Goal: Transaction & Acquisition: Download file/media

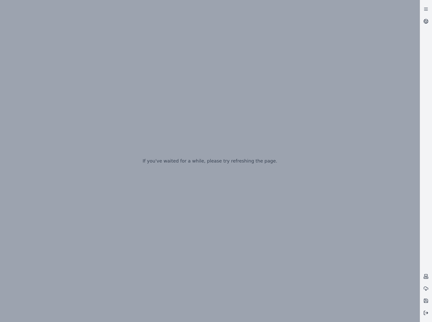
click at [425, 315] on button at bounding box center [426, 312] width 12 height 12
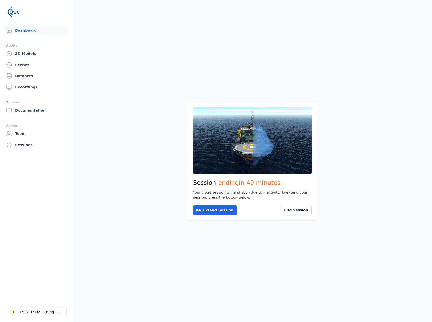
click at [312, 208] on div "Session ending in 49 minutes Your cloud session will end soon due to inactivity…" at bounding box center [252, 160] width 129 height 119
click at [307, 209] on button "End Session" at bounding box center [296, 210] width 31 height 10
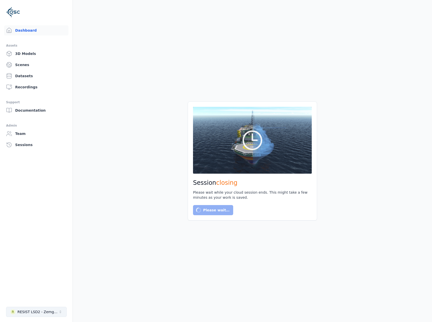
click at [48, 309] on div "RESIST LSD2 - Zemgale" at bounding box center [37, 311] width 41 height 5
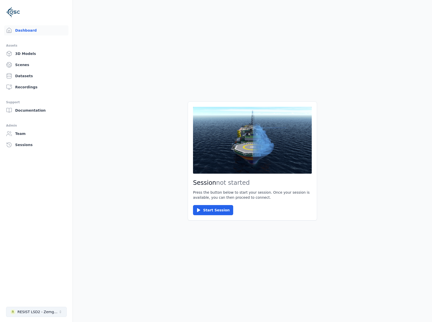
click at [49, 313] on div "RESIST LSD2 - Zemgale" at bounding box center [37, 311] width 41 height 5
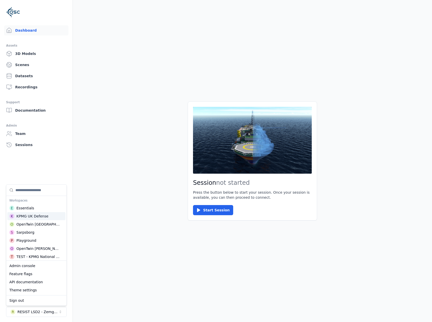
click at [43, 215] on div "KPMG UK Defense" at bounding box center [32, 215] width 32 height 5
click at [207, 209] on button "Start Session" at bounding box center [213, 210] width 40 height 10
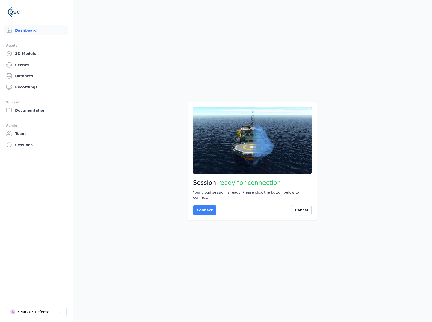
click at [208, 207] on button "Connect" at bounding box center [204, 210] width 23 height 10
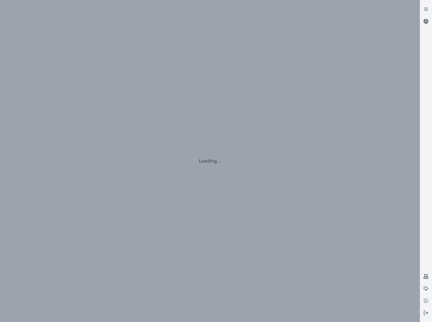
click at [424, 20] on icon at bounding box center [426, 21] width 5 height 5
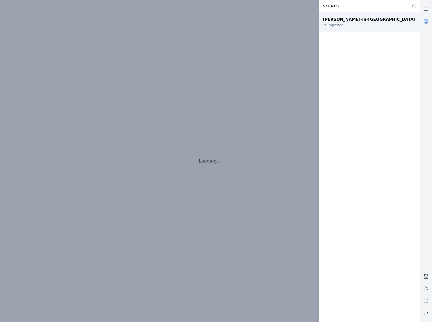
click at [376, 21] on div "Barrow-in-Furness Imported" at bounding box center [369, 21] width 101 height 19
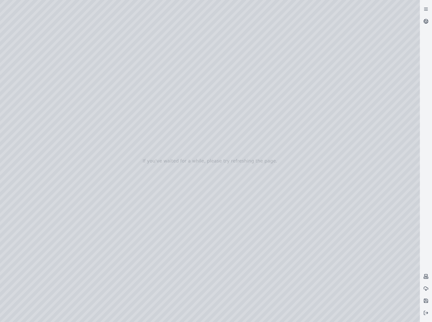
drag, startPoint x: 197, startPoint y: 206, endPoint x: 197, endPoint y: 215, distance: 9.6
drag, startPoint x: 260, startPoint y: 211, endPoint x: 266, endPoint y: 213, distance: 6.7
drag, startPoint x: 305, startPoint y: 192, endPoint x: 270, endPoint y: 166, distance: 43.2
click at [222, 207] on div at bounding box center [210, 161] width 420 height 322
drag, startPoint x: 263, startPoint y: 211, endPoint x: 301, endPoint y: 266, distance: 67.5
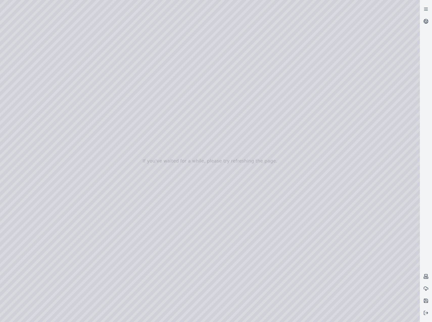
drag, startPoint x: 215, startPoint y: 193, endPoint x: 218, endPoint y: 206, distance: 13.9
drag, startPoint x: 163, startPoint y: 124, endPoint x: 312, endPoint y: 215, distance: 174.9
click at [26, 67] on div at bounding box center [210, 161] width 420 height 322
click at [29, 92] on div at bounding box center [210, 161] width 420 height 322
click at [426, 19] on circle at bounding box center [426, 21] width 4 height 4
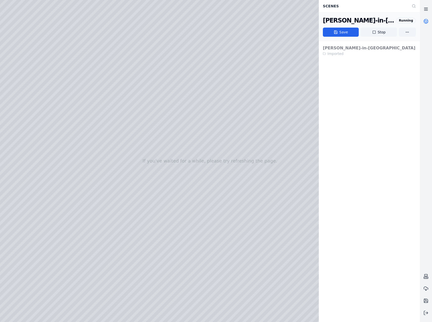
click at [427, 8] on icon at bounding box center [426, 9] width 5 height 5
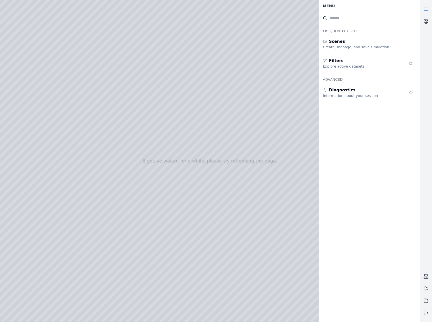
click at [427, 27] on link at bounding box center [426, 21] width 12 height 12
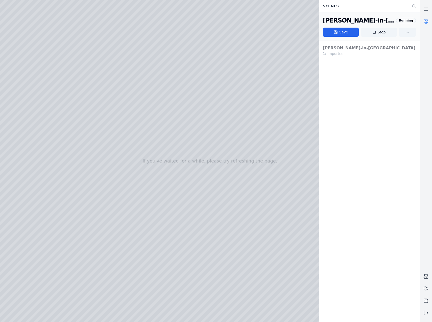
click at [426, 48] on div at bounding box center [426, 160] width 12 height 315
drag, startPoint x: 243, startPoint y: 200, endPoint x: 239, endPoint y: 184, distance: 16.6
drag, startPoint x: 239, startPoint y: 212, endPoint x: 191, endPoint y: 161, distance: 70.5
click at [144, 233] on div at bounding box center [210, 161] width 420 height 322
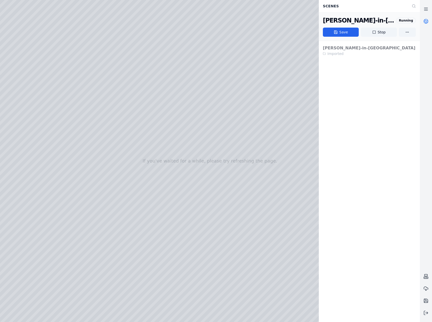
drag, startPoint x: 241, startPoint y: 231, endPoint x: 184, endPoint y: 195, distance: 66.8
drag, startPoint x: 209, startPoint y: 211, endPoint x: 301, endPoint y: 270, distance: 109.2
click at [131, 234] on div at bounding box center [210, 161] width 420 height 322
click at [119, 244] on div at bounding box center [210, 161] width 420 height 322
click at [198, 191] on div at bounding box center [210, 161] width 420 height 322
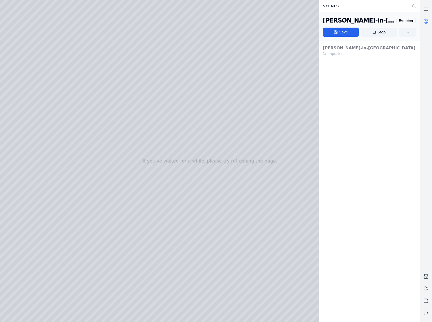
click at [216, 181] on div at bounding box center [210, 161] width 420 height 322
click at [216, 190] on div at bounding box center [210, 161] width 420 height 322
click at [232, 178] on div at bounding box center [210, 161] width 420 height 322
click at [264, 78] on div at bounding box center [210, 161] width 420 height 322
drag, startPoint x: 219, startPoint y: 215, endPoint x: 219, endPoint y: 208, distance: 6.4
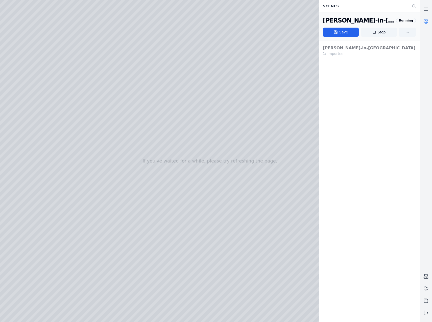
click at [129, 233] on div at bounding box center [210, 161] width 420 height 322
click at [124, 242] on div at bounding box center [210, 161] width 420 height 322
click at [206, 190] on div at bounding box center [210, 161] width 420 height 322
click at [211, 174] on div at bounding box center [210, 161] width 420 height 322
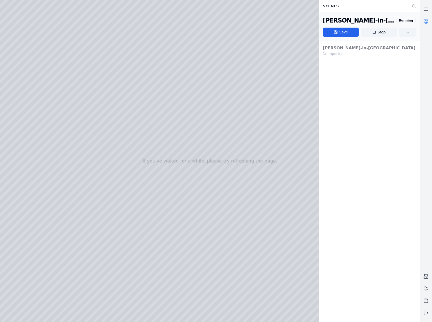
drag, startPoint x: 192, startPoint y: 190, endPoint x: 188, endPoint y: 190, distance: 3.5
click at [188, 190] on div at bounding box center [210, 161] width 420 height 322
click at [219, 178] on div at bounding box center [210, 161] width 420 height 322
click at [204, 191] on div at bounding box center [210, 161] width 420 height 322
click at [218, 175] on div at bounding box center [210, 161] width 420 height 322
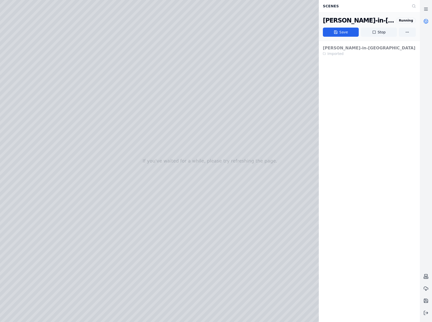
click at [262, 80] on div at bounding box center [210, 161] width 420 height 322
drag, startPoint x: 222, startPoint y: 220, endPoint x: 234, endPoint y: 220, distance: 12.4
drag, startPoint x: 254, startPoint y: 212, endPoint x: 143, endPoint y: 198, distance: 112.6
drag, startPoint x: 253, startPoint y: 201, endPoint x: 251, endPoint y: 207, distance: 6.6
drag, startPoint x: 262, startPoint y: 196, endPoint x: 242, endPoint y: 189, distance: 21.1
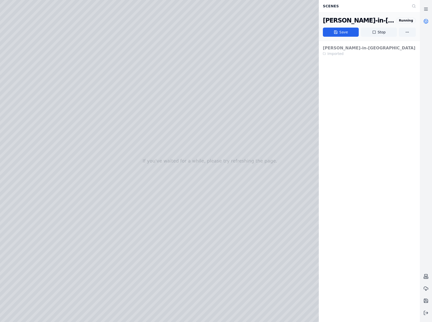
drag, startPoint x: 272, startPoint y: 179, endPoint x: 298, endPoint y: 234, distance: 60.9
click at [63, 18] on div at bounding box center [210, 161] width 420 height 322
click at [425, 10] on line at bounding box center [425, 10] width 3 height 0
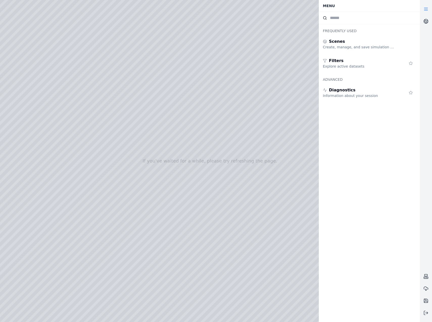
click at [423, 10] on link at bounding box center [426, 9] width 12 height 12
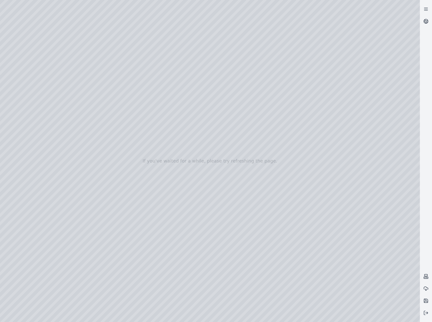
drag, startPoint x: 322, startPoint y: 236, endPoint x: 328, endPoint y: 237, distance: 6.8
click at [358, 315] on div at bounding box center [210, 161] width 420 height 322
click at [138, 258] on div at bounding box center [210, 161] width 420 height 322
click at [104, 227] on div at bounding box center [210, 161] width 420 height 322
drag, startPoint x: 184, startPoint y: 213, endPoint x: 192, endPoint y: 217, distance: 9.0
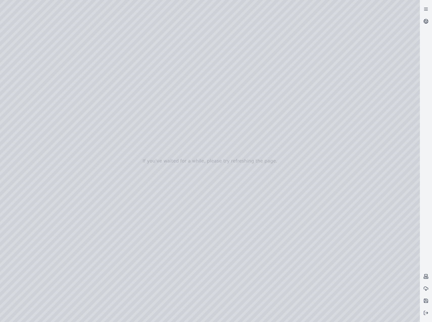
click at [360, 309] on div at bounding box center [210, 161] width 420 height 322
drag, startPoint x: 162, startPoint y: 164, endPoint x: 173, endPoint y: 146, distance: 21.2
click at [173, 146] on div at bounding box center [210, 161] width 420 height 322
drag, startPoint x: 248, startPoint y: 190, endPoint x: 222, endPoint y: 187, distance: 26.4
drag, startPoint x: 250, startPoint y: 202, endPoint x: 258, endPoint y: 204, distance: 8.8
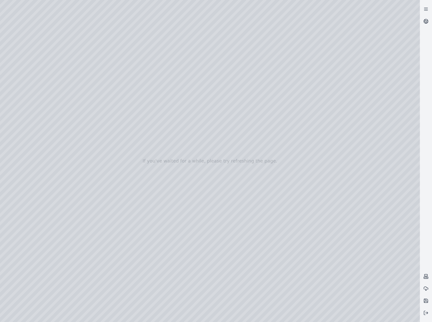
click at [358, 180] on div at bounding box center [210, 161] width 420 height 322
drag, startPoint x: 296, startPoint y: 203, endPoint x: 325, endPoint y: 201, distance: 29.4
drag, startPoint x: 177, startPoint y: 218, endPoint x: 222, endPoint y: 218, distance: 45.0
click at [375, 314] on div at bounding box center [210, 161] width 420 height 322
click at [184, 207] on div at bounding box center [210, 161] width 420 height 322
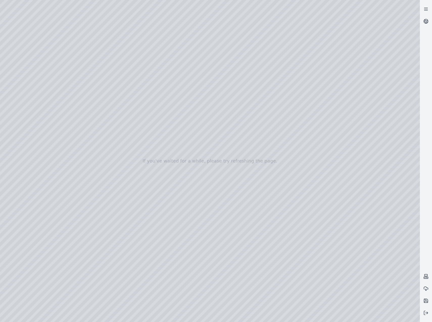
drag, startPoint x: 181, startPoint y: 206, endPoint x: 177, endPoint y: 207, distance: 4.1
drag, startPoint x: 313, startPoint y: 223, endPoint x: 221, endPoint y: 222, distance: 92.5
drag, startPoint x: 271, startPoint y: 224, endPoint x: 314, endPoint y: 222, distance: 42.5
drag, startPoint x: 208, startPoint y: 190, endPoint x: 243, endPoint y: 263, distance: 81.9
drag, startPoint x: 223, startPoint y: 234, endPoint x: 208, endPoint y: 227, distance: 16.3
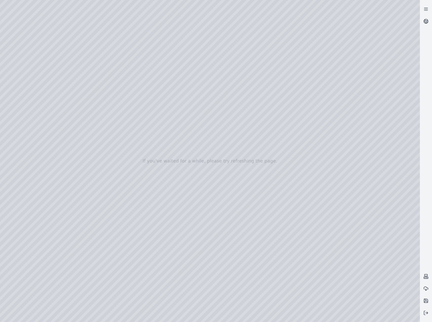
drag, startPoint x: 114, startPoint y: 120, endPoint x: 181, endPoint y: 153, distance: 74.7
drag, startPoint x: 333, startPoint y: 248, endPoint x: 160, endPoint y: 149, distance: 200.2
click at [422, 184] on div at bounding box center [426, 160] width 12 height 315
click at [426, 312] on icon at bounding box center [426, 312] width 5 height 5
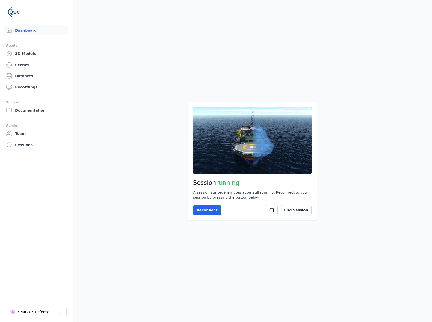
click at [302, 215] on div "Session running A session started 9 minutes ago is still running. Reconnect to …" at bounding box center [252, 160] width 129 height 119
click at [302, 214] on button "End Session" at bounding box center [296, 210] width 31 height 10
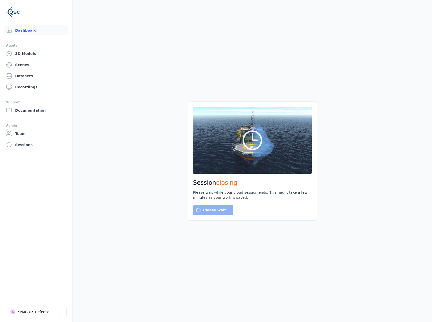
click at [34, 64] on link "Scenes" at bounding box center [36, 65] width 64 height 10
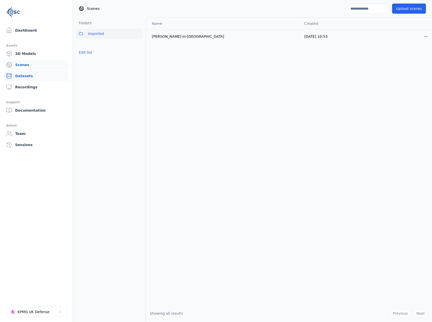
click at [37, 74] on link "Datasets" at bounding box center [36, 76] width 64 height 10
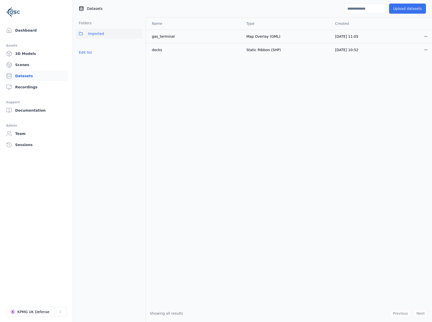
click at [394, 5] on button "Upload datasets" at bounding box center [407, 9] width 37 height 10
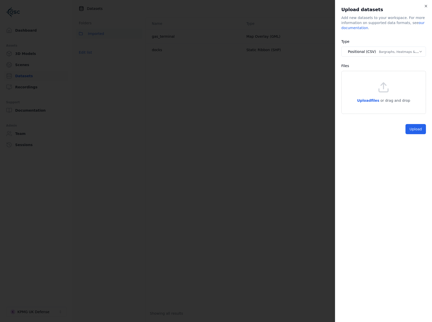
click at [397, 52] on body "**********" at bounding box center [216, 161] width 432 height 322
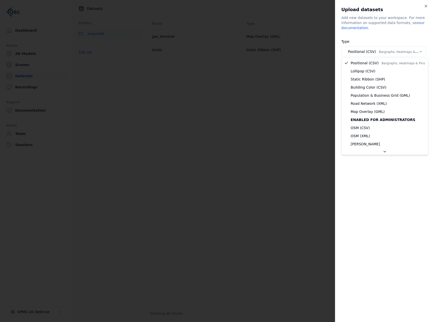
select select "*****"
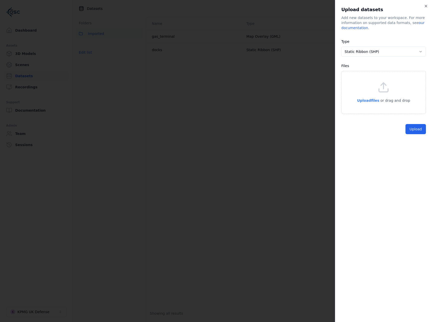
click at [370, 102] on span "Upload files" at bounding box center [368, 100] width 22 height 4
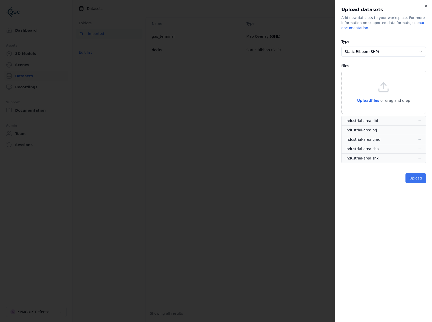
click at [417, 177] on button "Upload" at bounding box center [416, 178] width 20 height 10
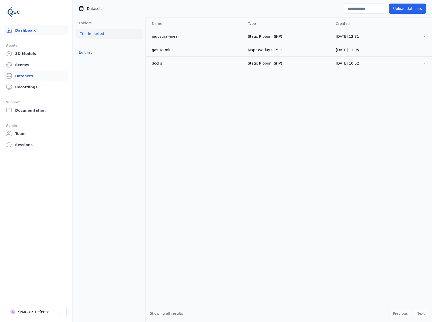
click at [26, 32] on link "Dashboard" at bounding box center [36, 30] width 64 height 10
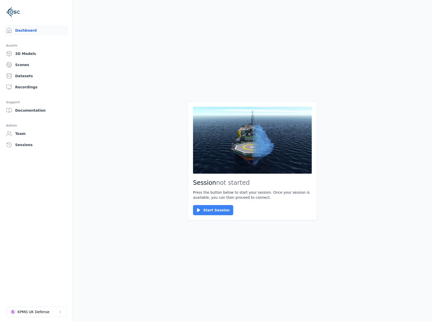
click at [210, 211] on button "Start Session" at bounding box center [213, 210] width 40 height 10
click at [210, 212] on button "Connect" at bounding box center [204, 210] width 23 height 10
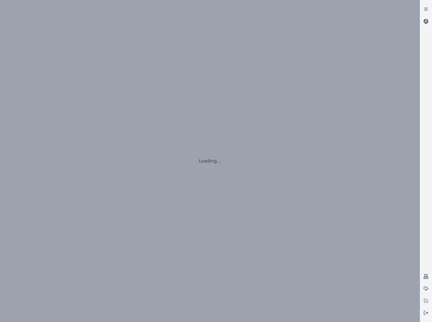
click at [424, 18] on link at bounding box center [426, 21] width 12 height 12
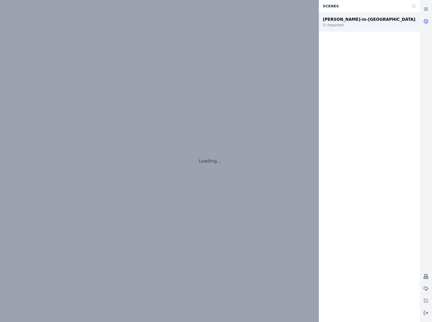
click at [378, 25] on div "Barrow-in-Furness Imported" at bounding box center [369, 21] width 101 height 19
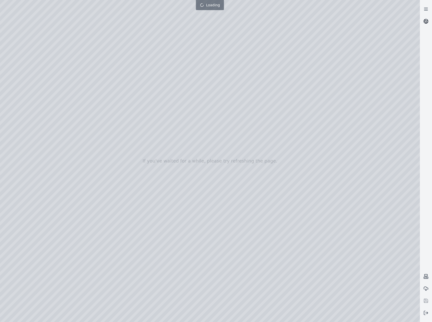
click at [427, 20] on icon at bounding box center [426, 20] width 3 height 2
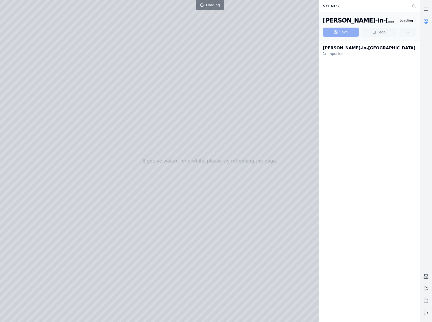
click at [427, 20] on icon at bounding box center [426, 20] width 3 height 2
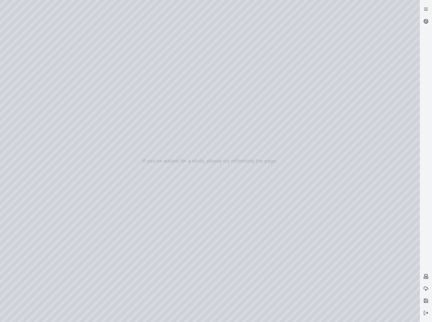
drag, startPoint x: 220, startPoint y: 190, endPoint x: 218, endPoint y: 194, distance: 4.3
click at [37, 86] on div at bounding box center [210, 161] width 420 height 322
click at [31, 66] on div at bounding box center [210, 161] width 420 height 322
click at [37, 107] on div at bounding box center [210, 161] width 420 height 322
click at [84, 62] on div at bounding box center [210, 161] width 420 height 322
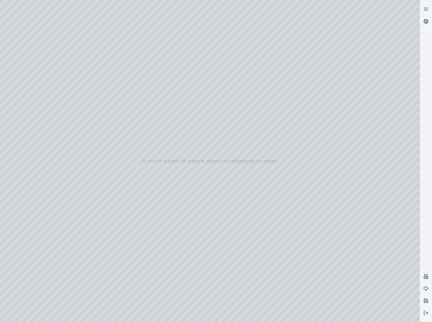
click at [76, 53] on div at bounding box center [210, 161] width 420 height 322
click at [83, 61] on div at bounding box center [210, 161] width 420 height 322
drag, startPoint x: 251, startPoint y: 229, endPoint x: 245, endPoint y: 246, distance: 18.1
drag, startPoint x: 264, startPoint y: 223, endPoint x: 265, endPoint y: 153, distance: 69.8
click at [36, 95] on div at bounding box center [210, 161] width 420 height 322
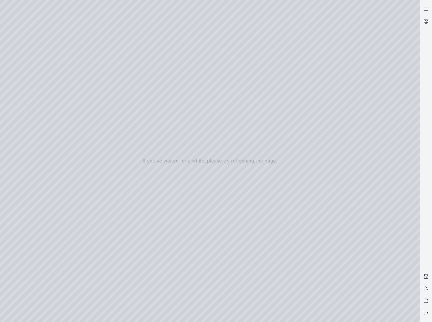
click at [145, 245] on div at bounding box center [210, 161] width 420 height 322
click at [147, 235] on div at bounding box center [210, 161] width 420 height 322
drag, startPoint x: 199, startPoint y: 185, endPoint x: 267, endPoint y: 270, distance: 108.1
drag, startPoint x: 265, startPoint y: 211, endPoint x: 270, endPoint y: 232, distance: 21.0
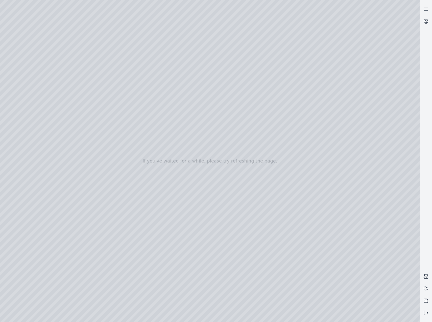
drag, startPoint x: 268, startPoint y: 135, endPoint x: 319, endPoint y: 227, distance: 105.7
click at [131, 248] on div at bounding box center [210, 161] width 420 height 322
click at [114, 253] on div at bounding box center [210, 161] width 420 height 322
click at [206, 190] on div at bounding box center [210, 161] width 420 height 322
click at [209, 175] on div at bounding box center [210, 161] width 420 height 322
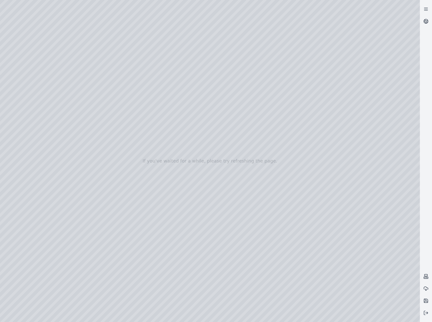
click at [262, 80] on div at bounding box center [210, 161] width 420 height 322
drag, startPoint x: 260, startPoint y: 217, endPoint x: 254, endPoint y: 210, distance: 8.8
drag, startPoint x: 365, startPoint y: 215, endPoint x: 292, endPoint y: 177, distance: 81.7
drag, startPoint x: 279, startPoint y: 193, endPoint x: 284, endPoint y: 188, distance: 7.0
click at [428, 314] on icon at bounding box center [426, 312] width 5 height 5
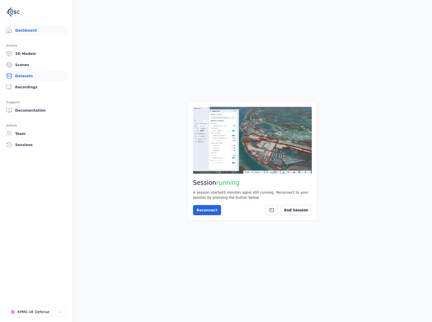
click at [40, 71] on link "Datasets" at bounding box center [36, 76] width 64 height 10
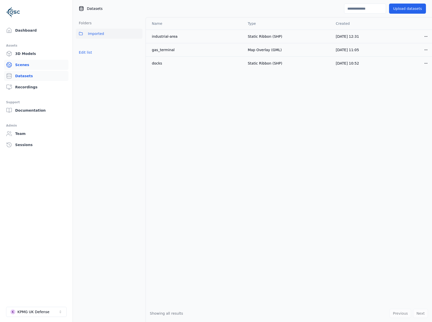
click at [32, 63] on link "Scenes" at bounding box center [36, 65] width 64 height 10
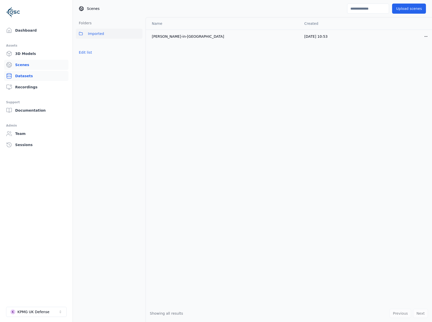
click at [32, 74] on link "Datasets" at bounding box center [36, 76] width 64 height 10
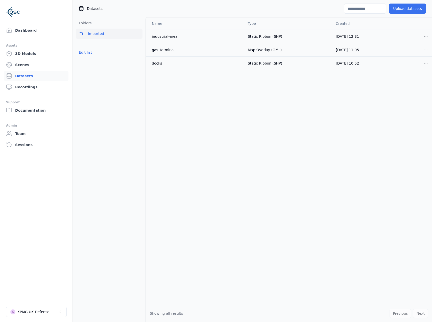
click at [409, 10] on button "Upload datasets" at bounding box center [407, 9] width 37 height 10
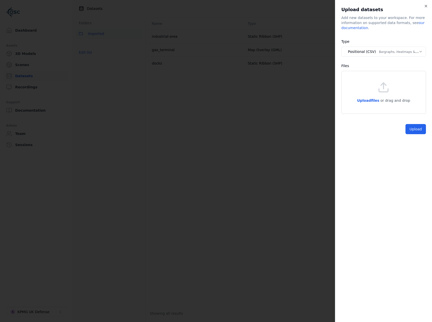
click at [394, 45] on div "**********" at bounding box center [384, 48] width 85 height 20
click at [398, 50] on body "**********" at bounding box center [216, 161] width 432 height 322
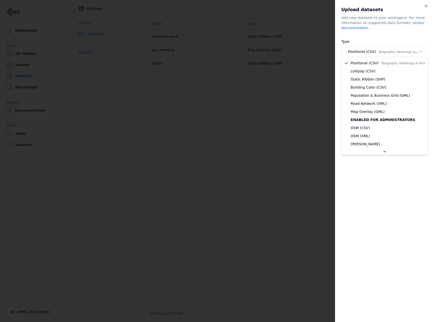
select select "*****"
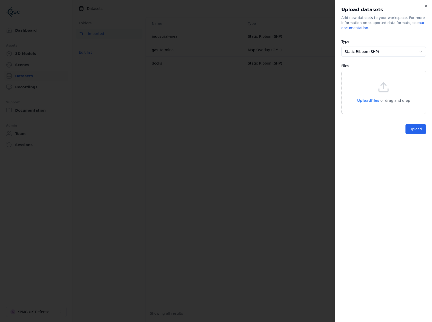
click at [376, 101] on span "Upload files" at bounding box center [368, 100] width 22 height 4
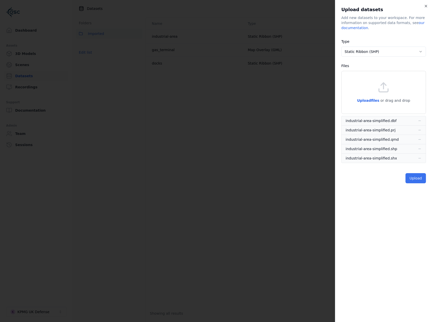
click at [420, 183] on button "Upload" at bounding box center [416, 178] width 20 height 10
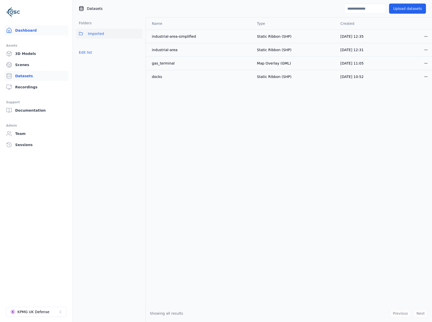
click at [19, 31] on link "Dashboard" at bounding box center [36, 30] width 64 height 10
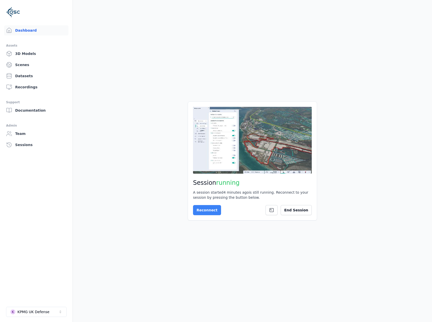
click at [209, 207] on button "Reconnect" at bounding box center [207, 210] width 28 height 10
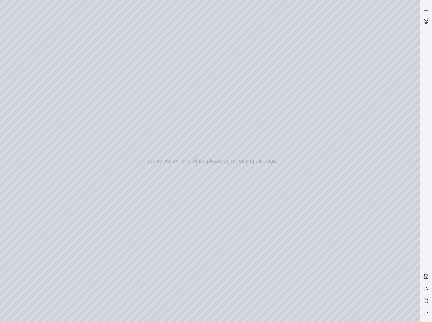
click at [30, 107] on div at bounding box center [210, 161] width 420 height 322
click at [137, 37] on div at bounding box center [210, 161] width 420 height 322
click at [137, 39] on div at bounding box center [210, 161] width 420 height 322
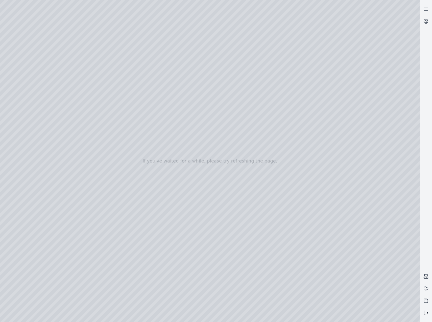
click at [429, 314] on button at bounding box center [426, 312] width 12 height 12
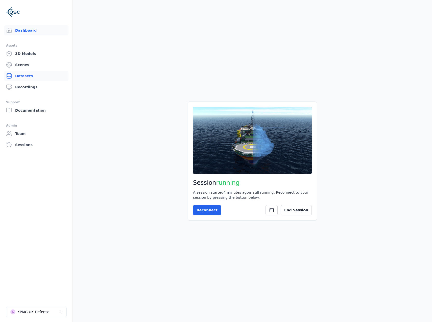
click at [28, 76] on link "Datasets" at bounding box center [36, 76] width 64 height 10
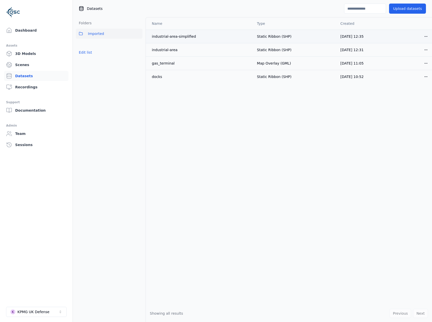
click at [426, 37] on html "Dashboard Assets 3D Models Scenes Datasets Recordings Support Documentation Adm…" at bounding box center [216, 161] width 432 height 322
click at [421, 54] on div "Delete" at bounding box center [415, 56] width 30 height 8
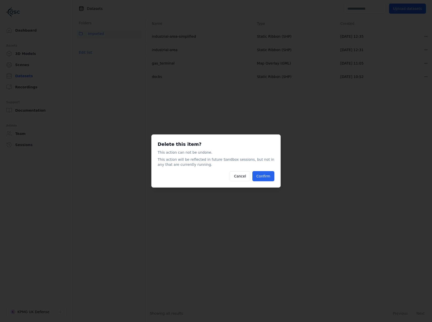
click at [269, 182] on div "Delete this item? This action can not be undone. This action will be reflected …" at bounding box center [215, 160] width 129 height 53
click at [269, 178] on button "Confirm" at bounding box center [264, 176] width 22 height 10
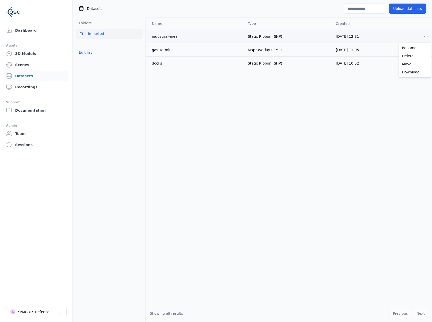
click at [426, 35] on html "Dashboard Assets 3D Models Scenes Datasets Recordings Support Documentation Adm…" at bounding box center [216, 161] width 432 height 322
click at [414, 58] on div "Delete" at bounding box center [415, 56] width 30 height 8
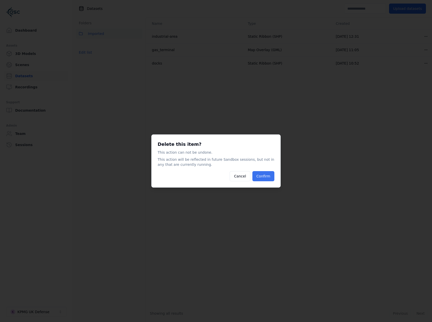
click at [265, 177] on button "Confirm" at bounding box center [264, 176] width 22 height 10
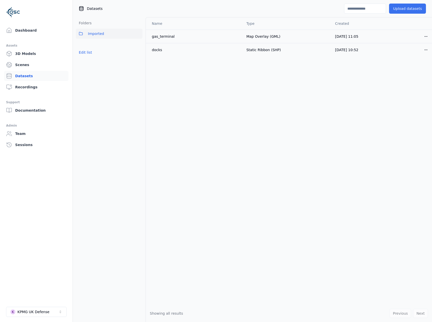
click at [410, 6] on button "Upload datasets" at bounding box center [407, 9] width 37 height 10
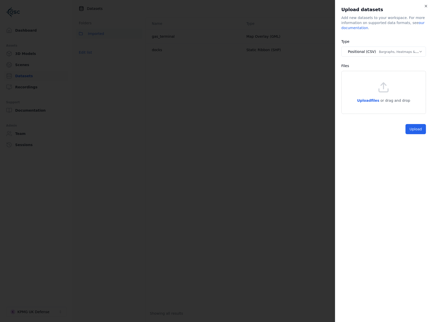
click at [363, 53] on body "**********" at bounding box center [216, 161] width 432 height 322
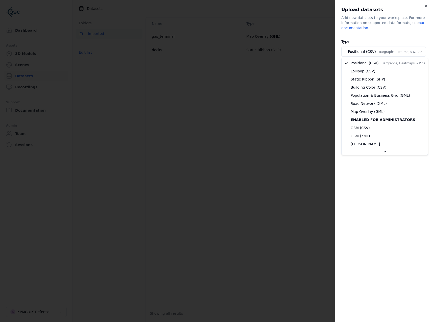
select select "*****"
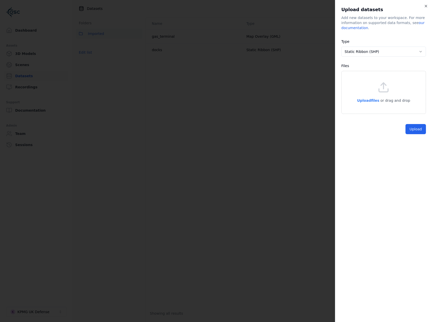
click at [371, 99] on span "Upload files" at bounding box center [368, 100] width 22 height 4
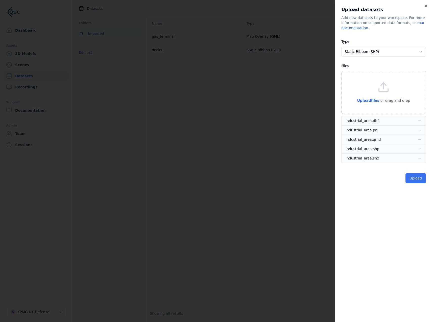
click at [425, 174] on button "Upload" at bounding box center [416, 178] width 20 height 10
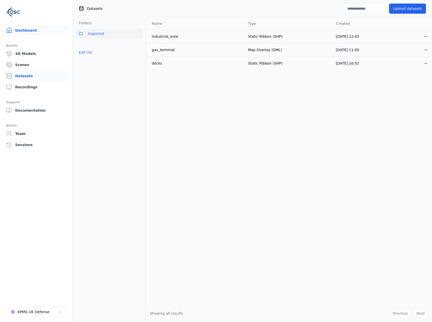
click at [31, 35] on link "Dashboard" at bounding box center [36, 30] width 64 height 10
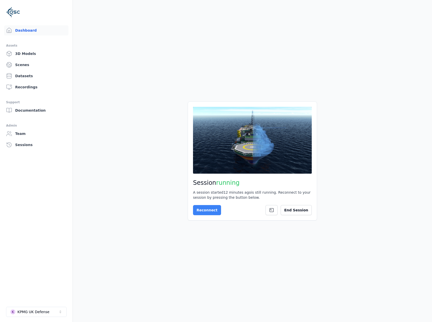
click at [216, 213] on button "Reconnect" at bounding box center [207, 210] width 28 height 10
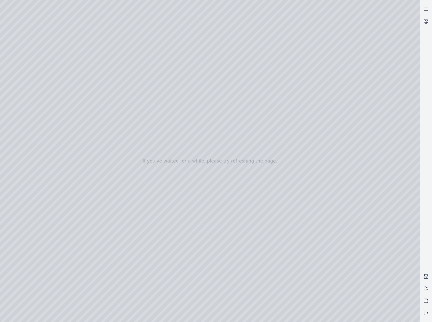
click at [38, 88] on div at bounding box center [210, 161] width 420 height 322
click at [38, 103] on div at bounding box center [210, 161] width 420 height 322
click at [132, 38] on div at bounding box center [210, 161] width 420 height 322
click at [89, 63] on div at bounding box center [210, 161] width 420 height 322
click at [103, 69] on div at bounding box center [210, 161] width 420 height 322
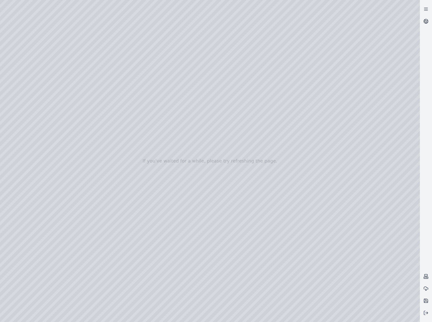
click at [97, 62] on div at bounding box center [210, 161] width 420 height 322
click at [96, 63] on div at bounding box center [210, 161] width 420 height 322
click at [42, 88] on div at bounding box center [210, 161] width 420 height 322
click at [40, 93] on div at bounding box center [210, 161] width 420 height 322
click at [39, 90] on div at bounding box center [210, 161] width 420 height 322
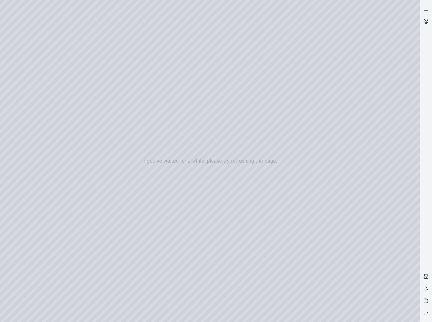
click at [142, 245] on div at bounding box center [210, 161] width 420 height 322
click at [24, 106] on div at bounding box center [210, 161] width 420 height 322
click at [83, 77] on div at bounding box center [210, 161] width 420 height 322
click at [82, 55] on div at bounding box center [210, 161] width 420 height 322
click at [83, 62] on div at bounding box center [210, 161] width 420 height 322
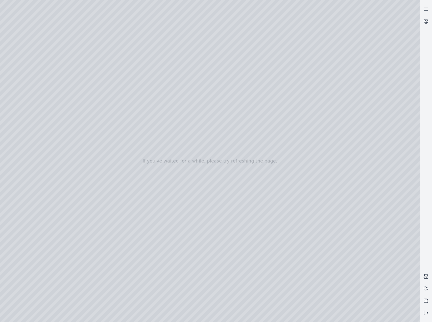
click at [40, 90] on div at bounding box center [210, 161] width 420 height 322
click at [36, 102] on div at bounding box center [210, 161] width 420 height 322
click at [75, 66] on div at bounding box center [210, 161] width 420 height 322
click at [77, 53] on div at bounding box center [210, 161] width 420 height 322
click at [78, 60] on div at bounding box center [210, 161] width 420 height 322
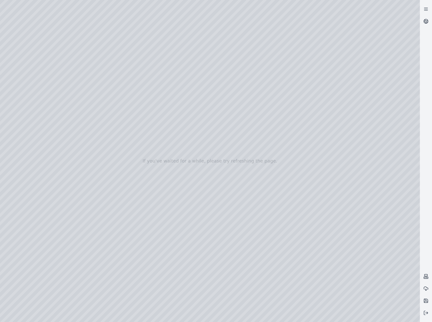
click at [31, 91] on div at bounding box center [210, 161] width 420 height 322
click at [145, 248] on div at bounding box center [210, 161] width 420 height 322
click at [146, 247] on div at bounding box center [210, 161] width 420 height 322
click at [146, 270] on div at bounding box center [210, 161] width 420 height 322
click at [131, 257] on div at bounding box center [210, 161] width 420 height 322
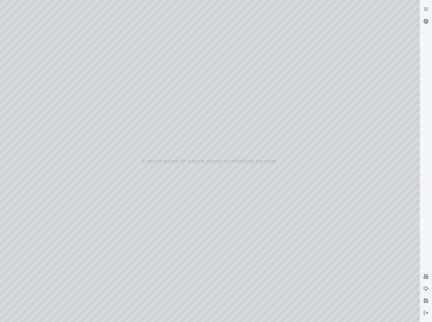
click at [128, 274] on div at bounding box center [210, 161] width 420 height 322
click at [238, 176] on div at bounding box center [210, 161] width 420 height 322
click at [240, 170] on div at bounding box center [210, 161] width 420 height 322
click at [132, 257] on div at bounding box center [210, 161] width 420 height 322
click at [115, 275] on div at bounding box center [210, 161] width 420 height 322
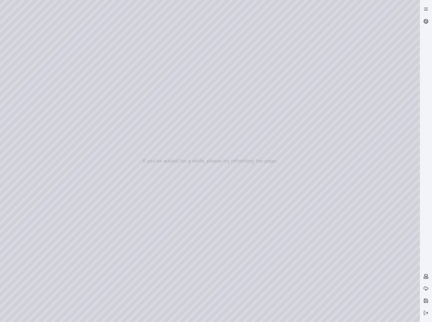
click at [242, 174] on div at bounding box center [210, 161] width 420 height 322
click at [288, 92] on div at bounding box center [210, 161] width 420 height 322
click at [144, 234] on div at bounding box center [210, 161] width 420 height 322
click at [128, 244] on div at bounding box center [210, 161] width 420 height 322
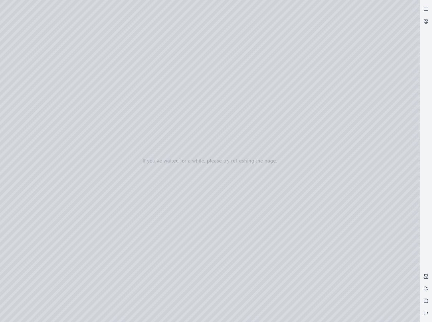
click at [122, 256] on div at bounding box center [210, 161] width 420 height 322
click at [209, 193] on div at bounding box center [210, 161] width 420 height 322
click at [62, 24] on div at bounding box center [210, 161] width 420 height 322
click at [56, 8] on div at bounding box center [210, 161] width 420 height 322
click at [57, 6] on div at bounding box center [210, 161] width 420 height 322
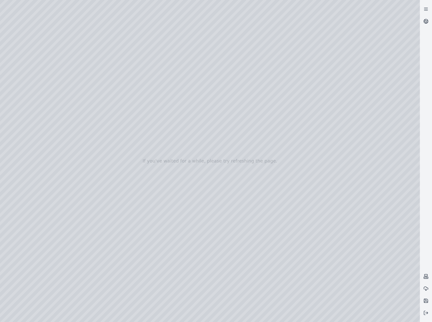
click at [61, 17] on div at bounding box center [210, 161] width 420 height 322
click at [4, 58] on div at bounding box center [210, 161] width 420 height 322
click at [427, 21] on icon at bounding box center [426, 20] width 3 height 2
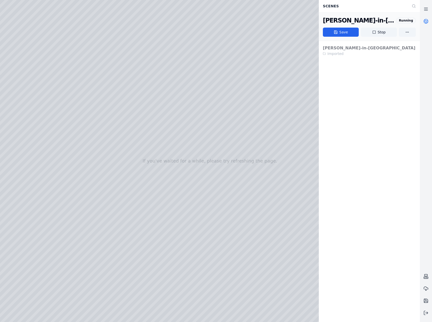
click at [426, 21] on icon at bounding box center [426, 20] width 3 height 2
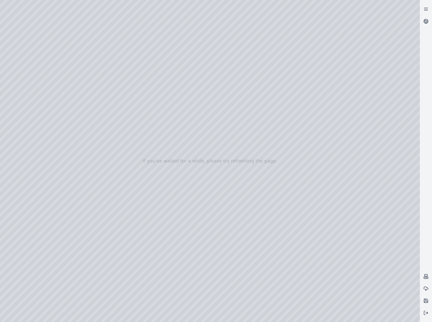
click at [248, 155] on div at bounding box center [210, 161] width 420 height 322
click at [4, 12] on div at bounding box center [210, 161] width 420 height 322
click at [4, 22] on div at bounding box center [210, 161] width 420 height 322
click at [5, 24] on div at bounding box center [210, 161] width 420 height 322
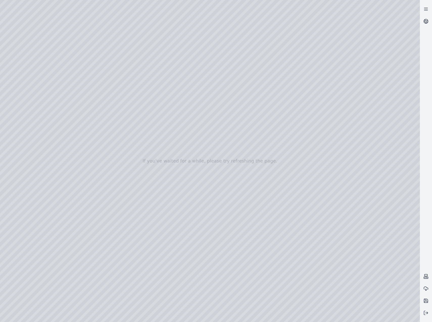
click at [4, 25] on div at bounding box center [210, 161] width 420 height 322
click at [133, 8] on div at bounding box center [210, 161] width 420 height 322
click at [164, 11] on div at bounding box center [210, 161] width 420 height 322
click at [162, 26] on div at bounding box center [210, 161] width 420 height 322
click at [107, 5] on div at bounding box center [210, 161] width 420 height 322
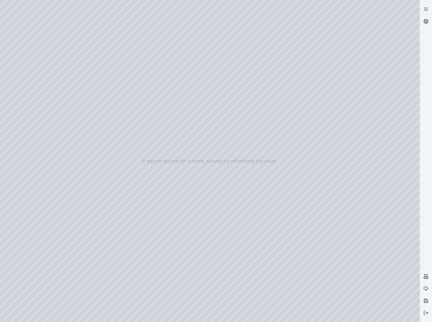
click at [3, 24] on div at bounding box center [210, 161] width 420 height 322
click at [132, 82] on div at bounding box center [210, 161] width 420 height 322
drag, startPoint x: 214, startPoint y: 220, endPoint x: 216, endPoint y: 202, distance: 17.6
drag, startPoint x: 193, startPoint y: 198, endPoint x: 191, endPoint y: 136, distance: 62.2
click at [408, 314] on div at bounding box center [210, 161] width 420 height 322
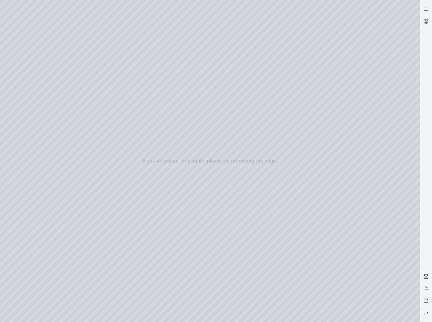
drag, startPoint x: 368, startPoint y: 222, endPoint x: 365, endPoint y: 221, distance: 3.5
click at [365, 221] on div at bounding box center [210, 161] width 420 height 322
click at [199, 244] on div at bounding box center [210, 161] width 420 height 322
drag, startPoint x: 218, startPoint y: 242, endPoint x: 216, endPoint y: 266, distance: 23.8
drag, startPoint x: 219, startPoint y: 245, endPoint x: 220, endPoint y: 217, distance: 28.1
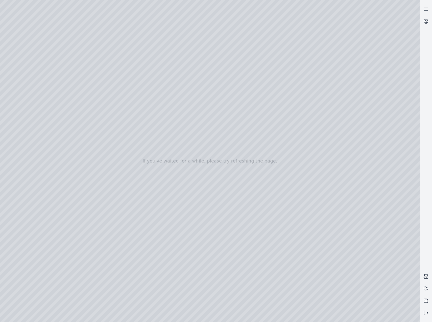
click at [302, 311] on div at bounding box center [210, 161] width 420 height 322
drag, startPoint x: 340, startPoint y: 289, endPoint x: 214, endPoint y: 291, distance: 126.1
click at [214, 291] on div at bounding box center [210, 161] width 420 height 322
click at [258, 271] on div at bounding box center [210, 161] width 420 height 322
click at [121, 254] on div at bounding box center [210, 161] width 420 height 322
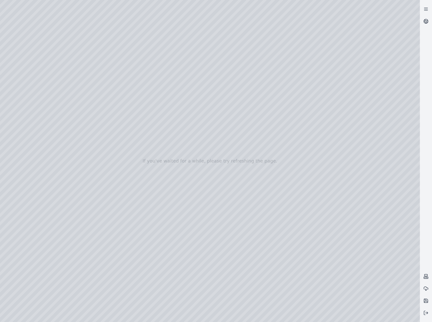
click at [231, 254] on div at bounding box center [210, 161] width 420 height 322
click at [237, 270] on div at bounding box center [210, 161] width 420 height 322
drag, startPoint x: 235, startPoint y: 269, endPoint x: 176, endPoint y: 268, distance: 59.7
click at [176, 268] on div at bounding box center [210, 161] width 420 height 322
click at [22, 256] on div at bounding box center [210, 161] width 420 height 322
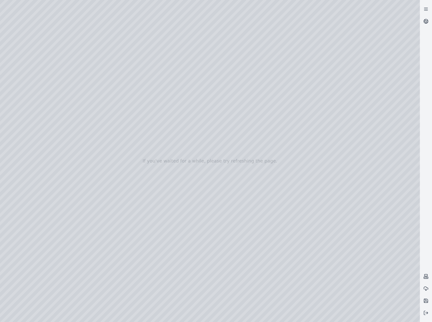
click at [22, 256] on div at bounding box center [210, 161] width 420 height 322
drag, startPoint x: 177, startPoint y: 269, endPoint x: 189, endPoint y: 272, distance: 12.1
click at [189, 272] on div at bounding box center [210, 161] width 420 height 322
drag, startPoint x: 189, startPoint y: 271, endPoint x: 203, endPoint y: 271, distance: 13.9
click at [203, 271] on div at bounding box center [210, 161] width 420 height 322
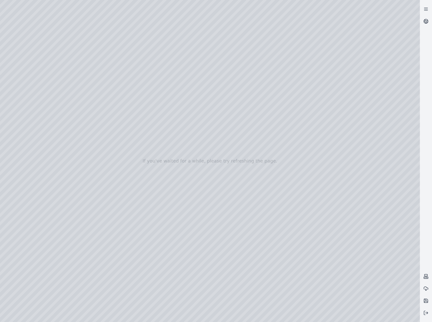
click at [221, 270] on div at bounding box center [210, 161] width 420 height 322
click at [241, 270] on div at bounding box center [210, 161] width 420 height 322
click at [252, 271] on div at bounding box center [210, 161] width 420 height 322
click at [266, 270] on div at bounding box center [210, 161] width 420 height 322
click at [277, 270] on div at bounding box center [210, 161] width 420 height 322
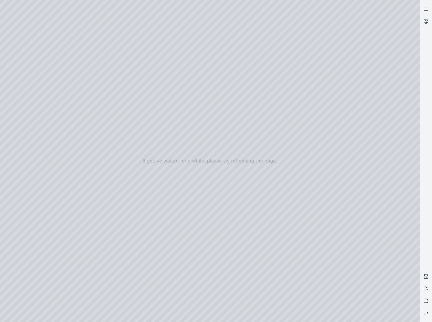
click at [297, 270] on div at bounding box center [210, 161] width 420 height 322
click at [314, 270] on div at bounding box center [210, 161] width 420 height 322
click at [245, 270] on div at bounding box center [210, 161] width 420 height 322
click at [285, 269] on div at bounding box center [210, 161] width 420 height 322
click at [299, 269] on div at bounding box center [210, 161] width 420 height 322
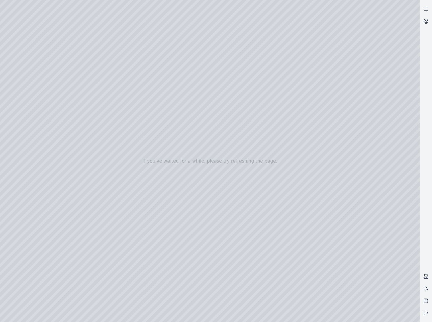
click at [313, 271] on div at bounding box center [210, 161] width 420 height 322
drag, startPoint x: 257, startPoint y: 180, endPoint x: 240, endPoint y: 179, distance: 17.0
drag, startPoint x: 258, startPoint y: 189, endPoint x: 191, endPoint y: 138, distance: 84.6
drag, startPoint x: 225, startPoint y: 176, endPoint x: 204, endPoint y: 143, distance: 39.2
drag, startPoint x: 229, startPoint y: 182, endPoint x: 226, endPoint y: 177, distance: 5.0
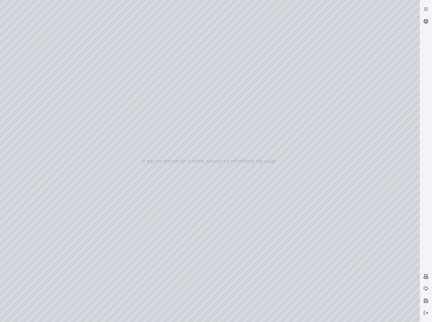
drag, startPoint x: 246, startPoint y: 202, endPoint x: 195, endPoint y: 179, distance: 55.7
drag, startPoint x: 223, startPoint y: 196, endPoint x: 229, endPoint y: 201, distance: 6.6
drag, startPoint x: 249, startPoint y: 188, endPoint x: 210, endPoint y: 193, distance: 40.3
click at [297, 270] on div at bounding box center [210, 161] width 420 height 322
click at [259, 271] on div at bounding box center [210, 161] width 420 height 322
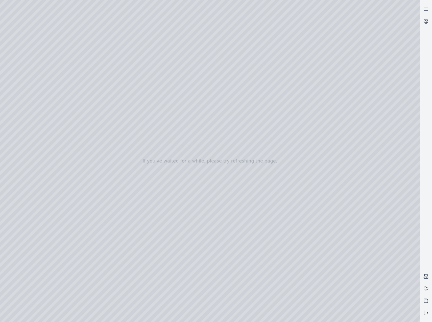
drag, startPoint x: 212, startPoint y: 192, endPoint x: 219, endPoint y: 201, distance: 11.0
drag, startPoint x: 159, startPoint y: 132, endPoint x: 182, endPoint y: 152, distance: 30.1
click at [210, 270] on div at bounding box center [210, 161] width 420 height 322
click at [161, 253] on div at bounding box center [210, 161] width 420 height 322
click at [181, 254] on div at bounding box center [210, 161] width 420 height 322
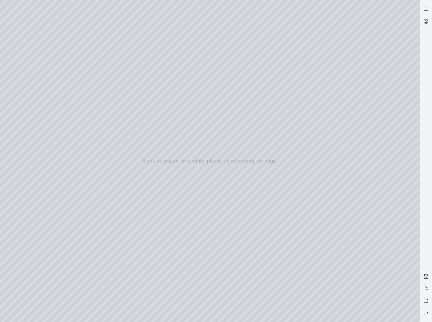
click at [276, 270] on div at bounding box center [210, 161] width 420 height 322
click at [122, 253] on div at bounding box center [210, 161] width 420 height 322
click at [239, 272] on div at bounding box center [210, 161] width 420 height 322
drag, startPoint x: 181, startPoint y: 139, endPoint x: 233, endPoint y: 217, distance: 93.5
drag, startPoint x: 209, startPoint y: 171, endPoint x: 209, endPoint y: 194, distance: 23.5
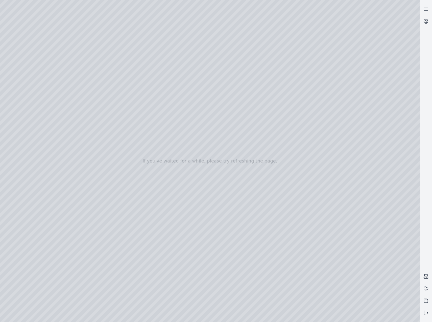
drag, startPoint x: 209, startPoint y: 195, endPoint x: 215, endPoint y: 199, distance: 7.0
drag, startPoint x: 211, startPoint y: 195, endPoint x: 237, endPoint y: 189, distance: 27.1
drag, startPoint x: 186, startPoint y: 206, endPoint x: 214, endPoint y: 206, distance: 28.1
drag, startPoint x: 231, startPoint y: 172, endPoint x: 192, endPoint y: 171, distance: 39.5
drag, startPoint x: 182, startPoint y: 190, endPoint x: 160, endPoint y: 112, distance: 80.6
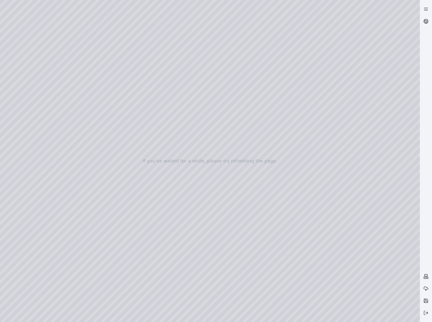
drag, startPoint x: 229, startPoint y: 168, endPoint x: 210, endPoint y: 160, distance: 20.5
drag, startPoint x: 236, startPoint y: 185, endPoint x: 166, endPoint y: 106, distance: 105.3
drag, startPoint x: 172, startPoint y: 106, endPoint x: 174, endPoint y: 141, distance: 35.2
drag, startPoint x: 185, startPoint y: 180, endPoint x: 186, endPoint y: 187, distance: 7.7
drag, startPoint x: 177, startPoint y: 60, endPoint x: 196, endPoint y: 132, distance: 74.7
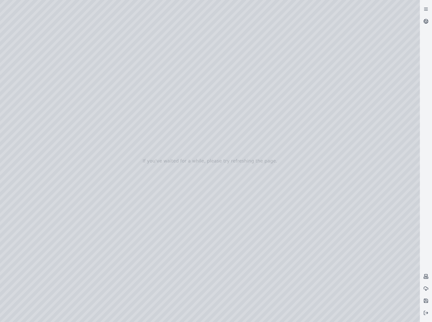
drag, startPoint x: 180, startPoint y: 141, endPoint x: 179, endPoint y: 122, distance: 19.8
drag, startPoint x: 146, startPoint y: 118, endPoint x: 139, endPoint y: 110, distance: 10.2
drag, startPoint x: 241, startPoint y: 270, endPoint x: 248, endPoint y: 270, distance: 7.6
click at [248, 270] on div at bounding box center [210, 161] width 420 height 322
click at [253, 270] on div at bounding box center [210, 161] width 420 height 322
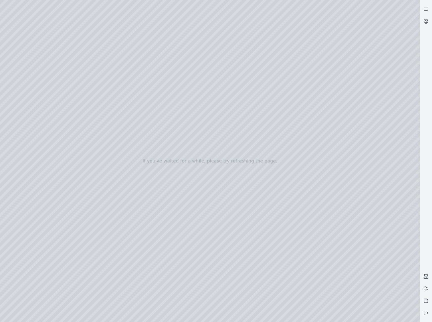
drag, startPoint x: 254, startPoint y: 270, endPoint x: 268, endPoint y: 271, distance: 13.7
click at [268, 271] on div at bounding box center [210, 161] width 420 height 322
drag, startPoint x: 240, startPoint y: 216, endPoint x: 255, endPoint y: 230, distance: 21.5
drag, startPoint x: 161, startPoint y: 194, endPoint x: 164, endPoint y: 196, distance: 3.4
click at [321, 269] on div at bounding box center [210, 161] width 420 height 322
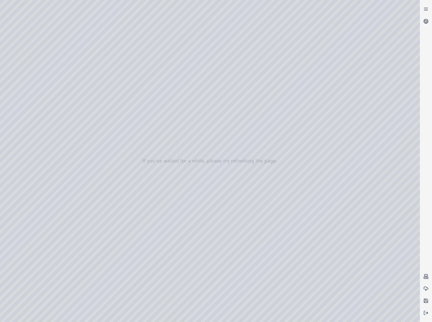
drag, startPoint x: 248, startPoint y: 200, endPoint x: 224, endPoint y: 193, distance: 25.8
drag, startPoint x: 252, startPoint y: 197, endPoint x: 221, endPoint y: 172, distance: 39.5
click at [336, 271] on div at bounding box center [210, 161] width 420 height 322
drag, startPoint x: 232, startPoint y: 207, endPoint x: 258, endPoint y: 213, distance: 26.0
drag, startPoint x: 141, startPoint y: 175, endPoint x: 161, endPoint y: 145, distance: 36.2
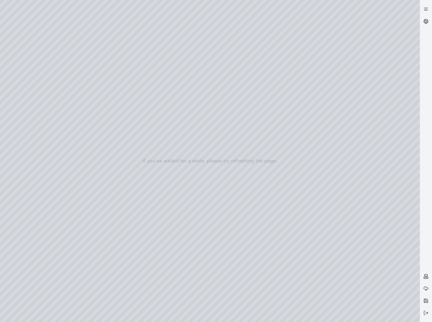
drag, startPoint x: 188, startPoint y: 201, endPoint x: 176, endPoint y: 196, distance: 13.4
drag, startPoint x: 157, startPoint y: 183, endPoint x: 196, endPoint y: 185, distance: 39.0
drag, startPoint x: 197, startPoint y: 189, endPoint x: 206, endPoint y: 192, distance: 9.0
drag, startPoint x: 191, startPoint y: 178, endPoint x: 210, endPoint y: 182, distance: 19.6
drag, startPoint x: 222, startPoint y: 193, endPoint x: 230, endPoint y: 191, distance: 8.0
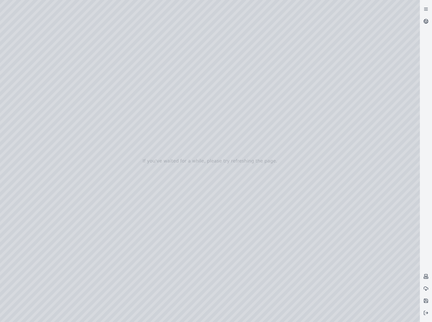
drag, startPoint x: 337, startPoint y: 269, endPoint x: 343, endPoint y: 270, distance: 6.2
click at [343, 270] on div at bounding box center [210, 161] width 420 height 322
drag, startPoint x: 244, startPoint y: 174, endPoint x: 252, endPoint y: 182, distance: 10.9
drag, startPoint x: 230, startPoint y: 77, endPoint x: 232, endPoint y: 131, distance: 54.4
drag, startPoint x: 248, startPoint y: 117, endPoint x: 259, endPoint y: 121, distance: 11.7
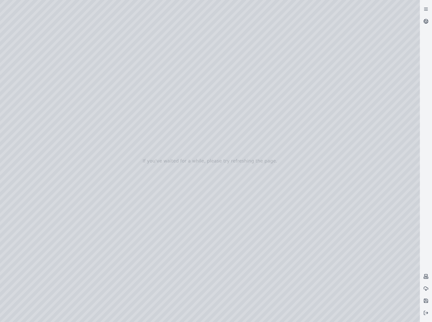
drag, startPoint x: 192, startPoint y: 93, endPoint x: 198, endPoint y: 103, distance: 11.7
click at [198, 103] on div at bounding box center [210, 161] width 420 height 322
drag, startPoint x: 181, startPoint y: 100, endPoint x: 237, endPoint y: 156, distance: 79.4
drag, startPoint x: 216, startPoint y: 157, endPoint x: 229, endPoint y: 157, distance: 13.2
drag, startPoint x: 162, startPoint y: 147, endPoint x: 217, endPoint y: 156, distance: 55.3
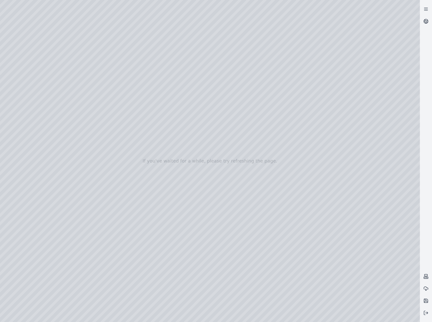
drag, startPoint x: 169, startPoint y: 160, endPoint x: 186, endPoint y: 160, distance: 17.2
drag, startPoint x: 145, startPoint y: 160, endPoint x: 251, endPoint y: 152, distance: 106.0
drag, startPoint x: 180, startPoint y: 150, endPoint x: 215, endPoint y: 152, distance: 34.4
drag, startPoint x: 224, startPoint y: 192, endPoint x: 272, endPoint y: 190, distance: 48.1
click at [9, 80] on div at bounding box center [210, 161] width 420 height 322
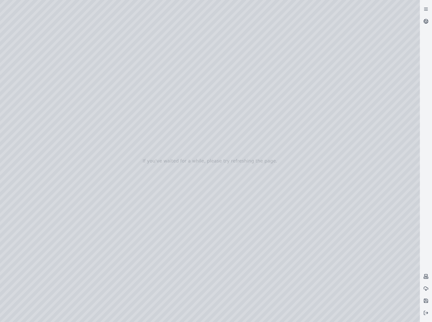
click at [9, 80] on div at bounding box center [210, 161] width 420 height 322
drag, startPoint x: 192, startPoint y: 156, endPoint x: 185, endPoint y: 154, distance: 7.4
drag, startPoint x: 187, startPoint y: 187, endPoint x: 182, endPoint y: 187, distance: 4.8
drag, startPoint x: 177, startPoint y: 177, endPoint x: 69, endPoint y: 171, distance: 108.4
drag, startPoint x: 225, startPoint y: 175, endPoint x: 138, endPoint y: 103, distance: 113.1
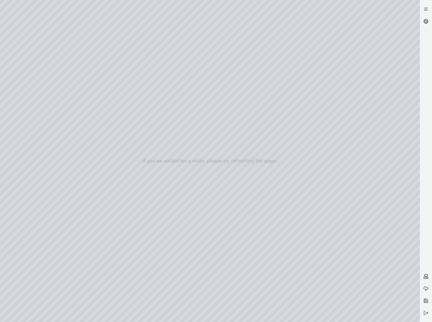
click at [410, 241] on div at bounding box center [210, 161] width 420 height 322
click at [427, 301] on icon at bounding box center [426, 302] width 2 height 2
drag, startPoint x: 174, startPoint y: 176, endPoint x: 167, endPoint y: 173, distance: 7.9
drag, startPoint x: 213, startPoint y: 185, endPoint x: 260, endPoint y: 152, distance: 57.6
click at [5, 60] on div at bounding box center [210, 161] width 420 height 322
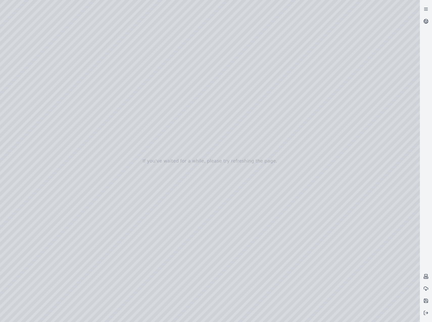
click at [29, 128] on div at bounding box center [210, 161] width 420 height 322
click at [27, 190] on div at bounding box center [210, 161] width 420 height 322
click at [28, 118] on div at bounding box center [210, 161] width 420 height 322
click at [30, 105] on div at bounding box center [210, 161] width 420 height 322
click at [145, 45] on div at bounding box center [210, 161] width 420 height 322
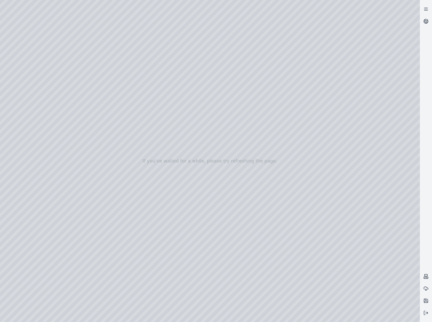
click at [145, 45] on div at bounding box center [210, 161] width 420 height 322
click at [92, 232] on div at bounding box center [210, 161] width 420 height 322
click at [140, 227] on div at bounding box center [210, 161] width 420 height 322
click at [303, 239] on div at bounding box center [210, 161] width 420 height 322
click at [142, 287] on div at bounding box center [210, 161] width 420 height 322
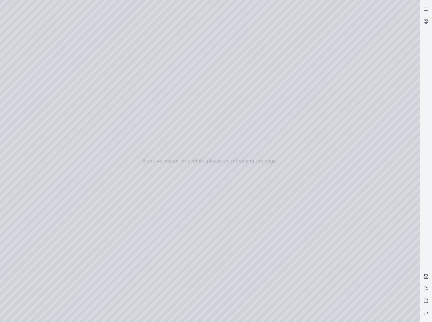
click at [257, 172] on div at bounding box center [210, 161] width 420 height 322
click at [88, 234] on div at bounding box center [210, 161] width 420 height 322
click at [130, 244] on div at bounding box center [210, 161] width 420 height 322
click at [135, 287] on div at bounding box center [210, 161] width 420 height 322
click at [85, 234] on div at bounding box center [210, 161] width 420 height 322
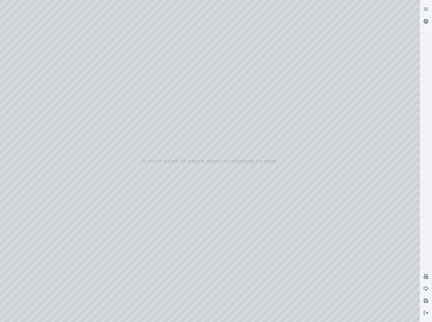
click at [114, 248] on div at bounding box center [210, 161] width 420 height 322
click at [136, 290] on div at bounding box center [210, 161] width 420 height 322
click at [36, 84] on div at bounding box center [210, 161] width 420 height 322
click at [29, 70] on div at bounding box center [210, 161] width 420 height 322
click at [36, 105] on div at bounding box center [210, 161] width 420 height 322
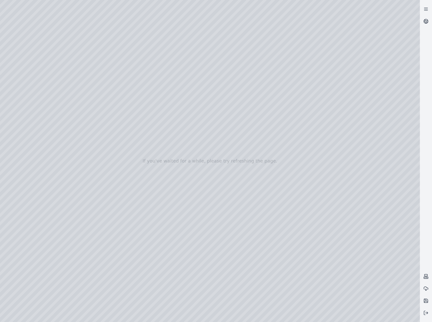
click at [36, 94] on div at bounding box center [210, 161] width 420 height 322
click at [144, 116] on div at bounding box center [210, 161] width 420 height 322
click at [144, 113] on div at bounding box center [210, 161] width 420 height 322
click at [61, 21] on div at bounding box center [210, 161] width 420 height 322
click at [96, 58] on div at bounding box center [210, 161] width 420 height 322
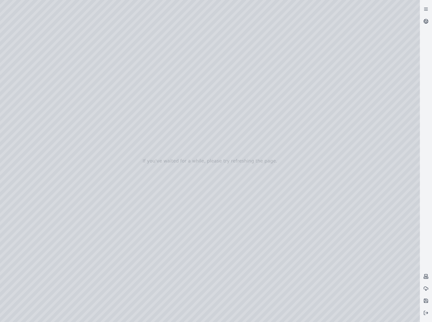
click at [5, 25] on div at bounding box center [210, 161] width 420 height 322
click at [70, 4] on div at bounding box center [210, 161] width 420 height 322
click at [162, 15] on div at bounding box center [210, 161] width 420 height 322
click at [158, 19] on div at bounding box center [210, 161] width 420 height 322
click at [158, 16] on div at bounding box center [210, 161] width 420 height 322
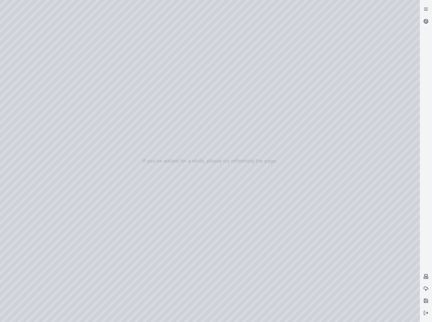
click at [158, 16] on div at bounding box center [210, 161] width 420 height 322
click at [157, 24] on div at bounding box center [210, 161] width 420 height 322
click at [74, 2] on div at bounding box center [210, 161] width 420 height 322
click at [143, 25] on div at bounding box center [210, 161] width 420 height 322
click at [151, 15] on div at bounding box center [210, 161] width 420 height 322
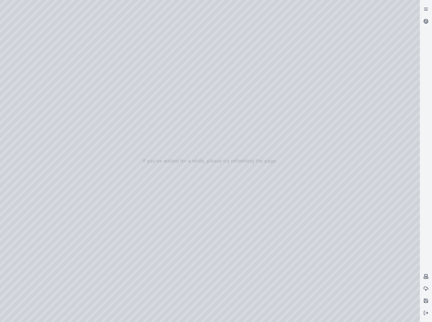
click at [144, 29] on div at bounding box center [210, 161] width 420 height 322
click at [146, 17] on div at bounding box center [210, 161] width 420 height 322
click at [149, 25] on div at bounding box center [210, 161] width 420 height 322
click at [58, 4] on div at bounding box center [210, 161] width 420 height 322
click at [263, 51] on div at bounding box center [210, 161] width 420 height 322
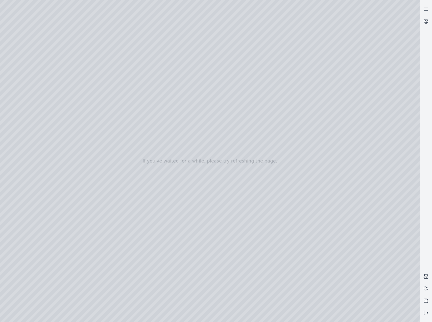
drag, startPoint x: 301, startPoint y: 237, endPoint x: 297, endPoint y: 226, distance: 11.7
drag, startPoint x: 276, startPoint y: 195, endPoint x: 208, endPoint y: 172, distance: 71.3
drag, startPoint x: 208, startPoint y: 166, endPoint x: 206, endPoint y: 209, distance: 43.5
drag, startPoint x: 251, startPoint y: 235, endPoint x: 242, endPoint y: 233, distance: 9.3
drag, startPoint x: 286, startPoint y: 245, endPoint x: 257, endPoint y: 240, distance: 29.7
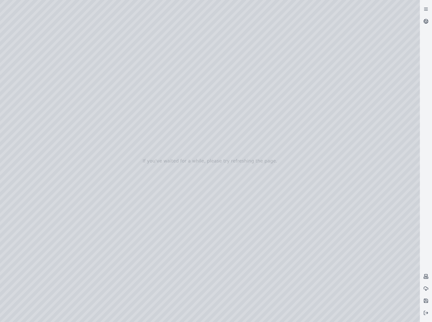
drag, startPoint x: 269, startPoint y: 262, endPoint x: 259, endPoint y: 245, distance: 19.6
drag, startPoint x: 359, startPoint y: 315, endPoint x: 263, endPoint y: 256, distance: 111.9
click at [295, 264] on div at bounding box center [210, 161] width 420 height 322
drag, startPoint x: 357, startPoint y: 313, endPoint x: 332, endPoint y: 289, distance: 34.9
click at [331, 289] on div at bounding box center [210, 161] width 420 height 322
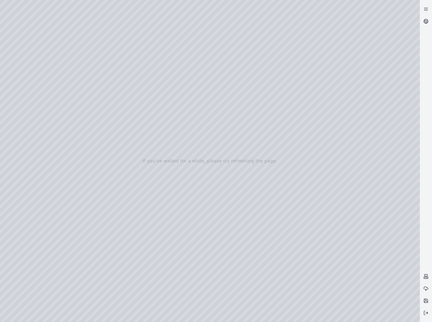
click at [358, 312] on div at bounding box center [210, 161] width 420 height 322
click at [257, 264] on div at bounding box center [210, 161] width 420 height 322
drag, startPoint x: 261, startPoint y: 270, endPoint x: 249, endPoint y: 277, distance: 13.7
click at [24, 88] on div at bounding box center [210, 161] width 420 height 322
click at [142, 151] on div at bounding box center [210, 161] width 420 height 322
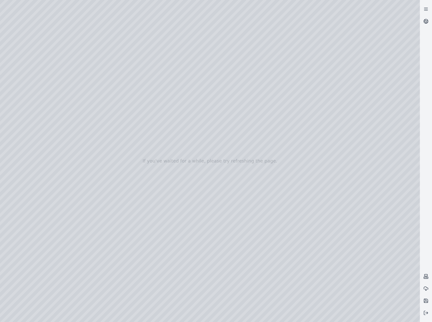
click at [60, 23] on div at bounding box center [210, 161] width 420 height 322
click at [34, 87] on div at bounding box center [210, 161] width 420 height 322
click at [34, 82] on div at bounding box center [210, 161] width 420 height 322
click at [60, 21] on div at bounding box center [210, 161] width 420 height 322
drag, startPoint x: 209, startPoint y: 210, endPoint x: 219, endPoint y: 210, distance: 9.6
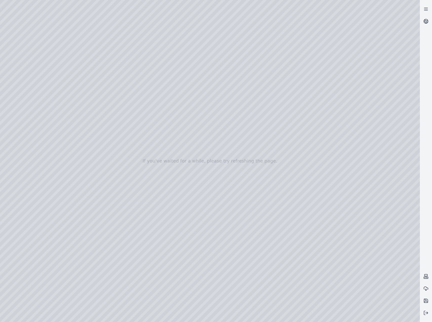
drag, startPoint x: 196, startPoint y: 219, endPoint x: 240, endPoint y: 187, distance: 54.5
drag, startPoint x: 213, startPoint y: 207, endPoint x: 233, endPoint y: 205, distance: 20.6
drag, startPoint x: 202, startPoint y: 205, endPoint x: 223, endPoint y: 193, distance: 23.6
click at [223, 193] on div at bounding box center [210, 161] width 420 height 322
drag, startPoint x: 218, startPoint y: 213, endPoint x: 221, endPoint y: 210, distance: 4.5
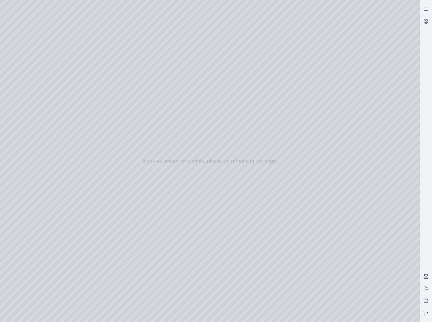
drag, startPoint x: 186, startPoint y: 216, endPoint x: 263, endPoint y: 215, distance: 76.9
drag, startPoint x: 227, startPoint y: 215, endPoint x: 232, endPoint y: 215, distance: 4.3
drag, startPoint x: 232, startPoint y: 215, endPoint x: 237, endPoint y: 216, distance: 5.5
drag, startPoint x: 148, startPoint y: 211, endPoint x: 184, endPoint y: 204, distance: 35.7
click at [36, 156] on div at bounding box center [210, 161] width 420 height 322
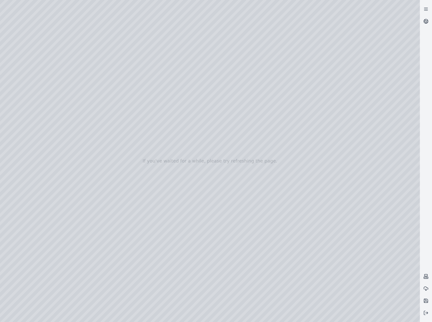
click at [30, 94] on div at bounding box center [210, 161] width 420 height 322
click at [30, 82] on div at bounding box center [210, 161] width 420 height 322
click at [28, 68] on div at bounding box center [210, 161] width 420 height 322
click at [426, 11] on icon at bounding box center [426, 9] width 5 height 5
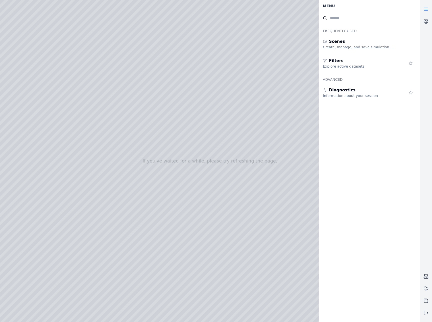
click at [426, 11] on icon at bounding box center [426, 9] width 5 height 5
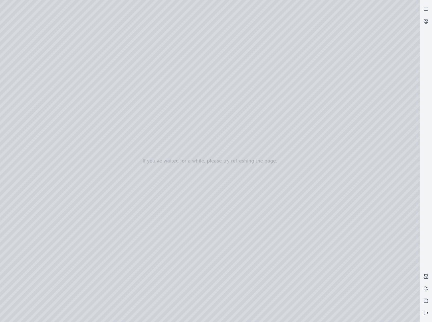
click at [427, 313] on polyline at bounding box center [427, 312] width 1 height 2
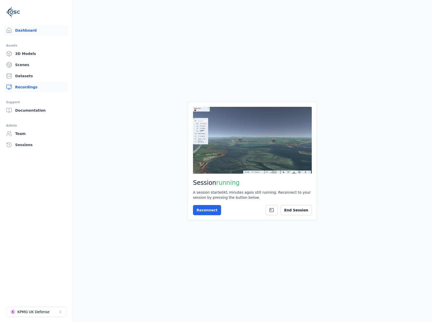
click at [23, 87] on link "Recordings" at bounding box center [36, 87] width 64 height 10
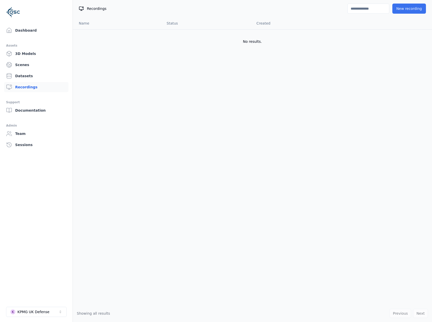
click at [407, 8] on button "New recording" at bounding box center [410, 9] width 34 height 10
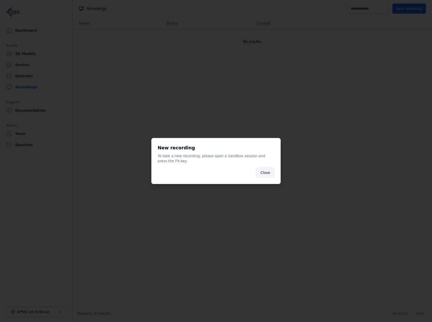
click at [268, 176] on button "Close" at bounding box center [265, 172] width 18 height 10
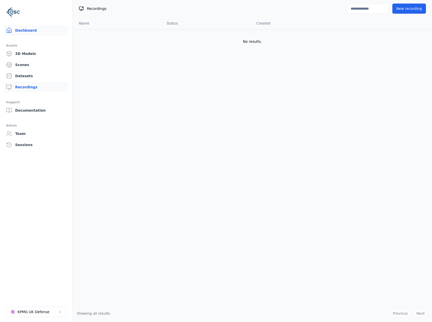
click at [22, 27] on link "Dashboard" at bounding box center [36, 30] width 64 height 10
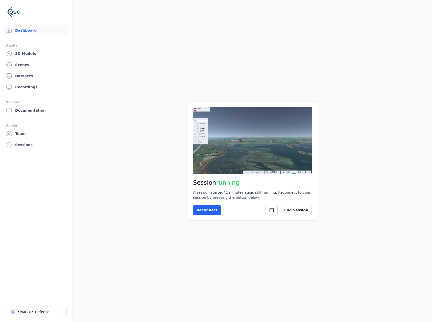
click at [201, 202] on div "Session running A session started 41 minutes ago is still running. Reconnect to…" at bounding box center [252, 160] width 129 height 119
click at [206, 210] on button "Reconnect" at bounding box center [207, 210] width 28 height 10
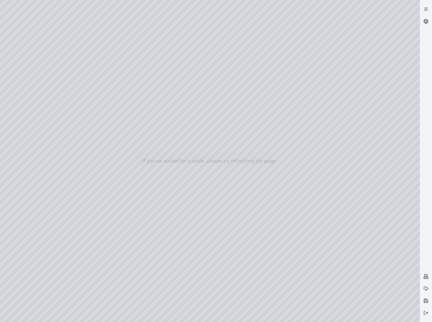
drag, startPoint x: 221, startPoint y: 207, endPoint x: 218, endPoint y: 207, distance: 3.0
drag, startPoint x: 184, startPoint y: 220, endPoint x: 187, endPoint y: 220, distance: 3.0
drag, startPoint x: 184, startPoint y: 216, endPoint x: 176, endPoint y: 211, distance: 8.9
click at [177, 215] on div at bounding box center [210, 161] width 420 height 322
drag, startPoint x: 177, startPoint y: 215, endPoint x: 178, endPoint y: 219, distance: 3.9
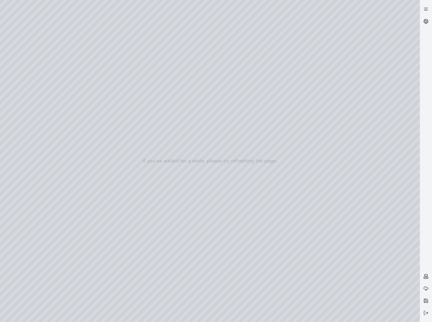
drag, startPoint x: 179, startPoint y: 221, endPoint x: 192, endPoint y: 191, distance: 33.0
drag, startPoint x: 184, startPoint y: 206, endPoint x: 178, endPoint y: 205, distance: 6.0
click at [37, 86] on div at bounding box center [210, 161] width 420 height 322
click at [38, 92] on div at bounding box center [210, 161] width 420 height 322
click at [140, 151] on div at bounding box center [210, 161] width 420 height 322
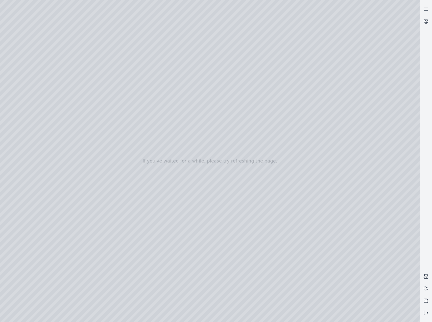
click at [141, 151] on div at bounding box center [210, 161] width 420 height 322
click at [63, 17] on div at bounding box center [210, 161] width 420 height 322
click at [3, 55] on div at bounding box center [210, 161] width 420 height 322
click at [54, 6] on div at bounding box center [210, 161] width 420 height 322
drag, startPoint x: 114, startPoint y: 218, endPoint x: 104, endPoint y: 233, distance: 17.9
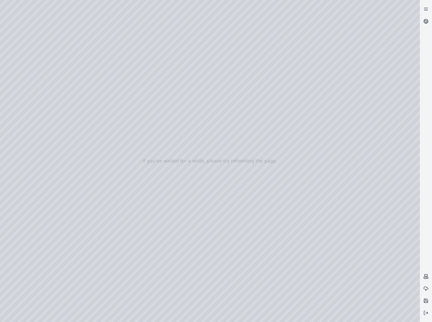
click at [112, 217] on div at bounding box center [210, 161] width 420 height 322
drag, startPoint x: 201, startPoint y: 195, endPoint x: 219, endPoint y: 193, distance: 18.3
drag, startPoint x: 213, startPoint y: 193, endPoint x: 220, endPoint y: 195, distance: 7.4
drag, startPoint x: 206, startPoint y: 171, endPoint x: 209, endPoint y: 177, distance: 6.4
click at [209, 177] on div at bounding box center [210, 161] width 420 height 322
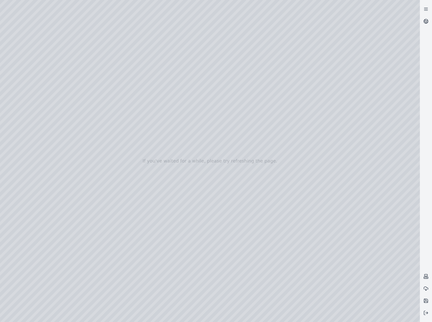
click at [325, 315] on div at bounding box center [210, 161] width 420 height 322
drag, startPoint x: 197, startPoint y: 187, endPoint x: 239, endPoint y: 223, distance: 55.2
drag, startPoint x: 214, startPoint y: 179, endPoint x: 213, endPoint y: 194, distance: 15.4
drag, startPoint x: 174, startPoint y: 142, endPoint x: 184, endPoint y: 153, distance: 14.1
click at [186, 172] on div at bounding box center [210, 161] width 420 height 322
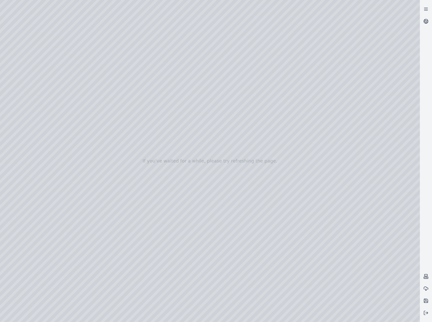
drag, startPoint x: 181, startPoint y: 146, endPoint x: 289, endPoint y: 267, distance: 162.0
drag, startPoint x: 172, startPoint y: 136, endPoint x: 277, endPoint y: 153, distance: 105.9
drag, startPoint x: 281, startPoint y: 208, endPoint x: 273, endPoint y: 196, distance: 14.7
drag, startPoint x: 266, startPoint y: 197, endPoint x: 232, endPoint y: 155, distance: 53.6
drag, startPoint x: 285, startPoint y: 217, endPoint x: 271, endPoint y: 200, distance: 22.3
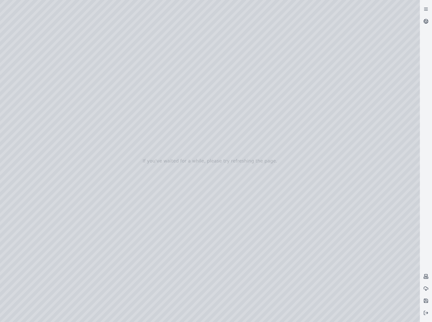
drag, startPoint x: 283, startPoint y: 224, endPoint x: 255, endPoint y: 204, distance: 34.0
click at [244, 210] on div at bounding box center [210, 161] width 420 height 322
click at [205, 145] on div at bounding box center [210, 161] width 420 height 322
drag, startPoint x: 282, startPoint y: 251, endPoint x: 283, endPoint y: 259, distance: 8.5
drag, startPoint x: 281, startPoint y: 251, endPoint x: 280, endPoint y: 263, distance: 11.7
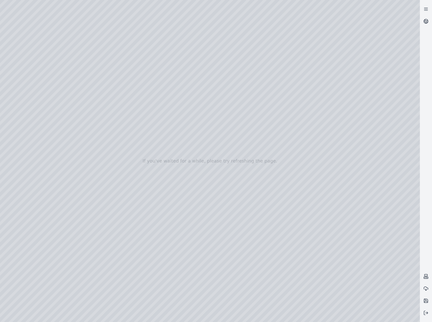
drag, startPoint x: 277, startPoint y: 236, endPoint x: 281, endPoint y: 248, distance: 12.6
drag, startPoint x: 282, startPoint y: 203, endPoint x: 244, endPoint y: 257, distance: 65.1
drag, startPoint x: 244, startPoint y: 259, endPoint x: 253, endPoint y: 264, distance: 10.1
drag, startPoint x: 224, startPoint y: 230, endPoint x: 229, endPoint y: 212, distance: 18.3
drag, startPoint x: 234, startPoint y: 229, endPoint x: 234, endPoint y: 195, distance: 33.9
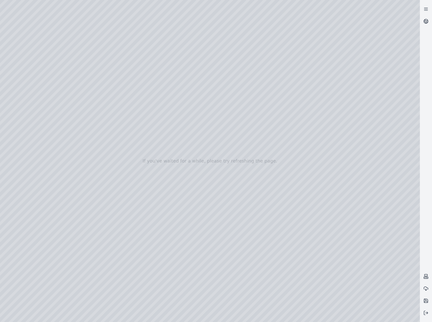
drag, startPoint x: 249, startPoint y: 231, endPoint x: 242, endPoint y: 229, distance: 6.7
drag, startPoint x: 251, startPoint y: 233, endPoint x: 220, endPoint y: 223, distance: 32.5
drag, startPoint x: 211, startPoint y: 224, endPoint x: 408, endPoint y: 230, distance: 197.5
drag, startPoint x: 100, startPoint y: 201, endPoint x: 196, endPoint y: 204, distance: 95.8
drag, startPoint x: 148, startPoint y: 212, endPoint x: 317, endPoint y: 177, distance: 172.2
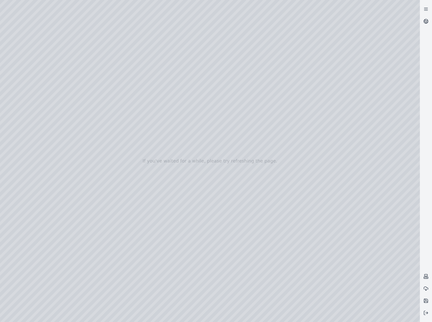
drag, startPoint x: 267, startPoint y: 200, endPoint x: 231, endPoint y: 243, distance: 55.9
drag, startPoint x: 278, startPoint y: 125, endPoint x: 235, endPoint y: 200, distance: 85.9
drag, startPoint x: 249, startPoint y: 205, endPoint x: 362, endPoint y: 102, distance: 152.6
drag, startPoint x: 348, startPoint y: 153, endPoint x: 201, endPoint y: 116, distance: 151.3
drag, startPoint x: 247, startPoint y: 240, endPoint x: 251, endPoint y: 232, distance: 9.5
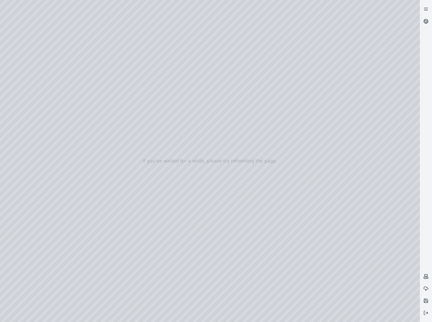
drag, startPoint x: 246, startPoint y: 233, endPoint x: 247, endPoint y: 220, distance: 13.2
drag, startPoint x: 237, startPoint y: 218, endPoint x: 231, endPoint y: 219, distance: 6.2
drag, startPoint x: 274, startPoint y: 184, endPoint x: 270, endPoint y: 180, distance: 5.4
drag, startPoint x: 234, startPoint y: 231, endPoint x: 255, endPoint y: 223, distance: 22.5
drag, startPoint x: 217, startPoint y: 227, endPoint x: 238, endPoint y: 220, distance: 22.7
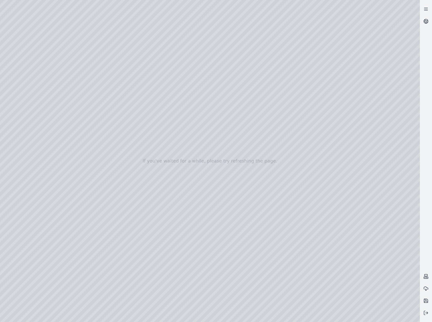
drag, startPoint x: 219, startPoint y: 218, endPoint x: 389, endPoint y: 229, distance: 170.0
drag, startPoint x: 225, startPoint y: 202, endPoint x: 343, endPoint y: 193, distance: 117.9
drag, startPoint x: 131, startPoint y: 138, endPoint x: 374, endPoint y: 271, distance: 277.1
drag, startPoint x: 165, startPoint y: 135, endPoint x: 322, endPoint y: 234, distance: 185.7
drag, startPoint x: 144, startPoint y: 150, endPoint x: 211, endPoint y: 162, distance: 68.6
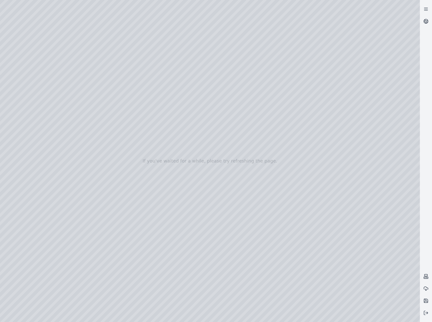
drag, startPoint x: 247, startPoint y: 181, endPoint x: 250, endPoint y: 181, distance: 3.3
click at [5, 76] on div at bounding box center [210, 161] width 420 height 322
click at [4, 68] on div at bounding box center [210, 161] width 420 height 322
click at [4, 62] on div at bounding box center [210, 161] width 420 height 322
click at [21, 93] on div at bounding box center [210, 161] width 420 height 322
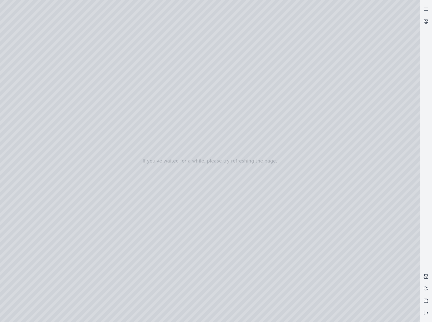
click at [33, 118] on div at bounding box center [210, 161] width 420 height 322
click at [29, 106] on div at bounding box center [210, 161] width 420 height 322
click at [83, 229] on div at bounding box center [210, 161] width 420 height 322
click at [135, 285] on div at bounding box center [210, 161] width 420 height 322
click at [138, 289] on div at bounding box center [210, 161] width 420 height 322
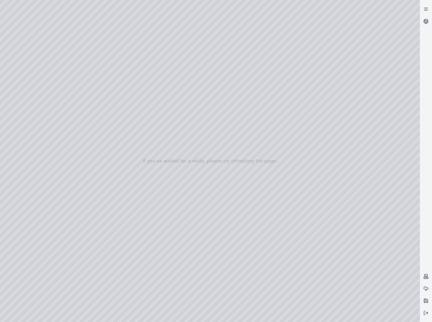
drag, startPoint x: 244, startPoint y: 196, endPoint x: 288, endPoint y: 201, distance: 44.5
click at [93, 234] on div at bounding box center [210, 161] width 420 height 322
click at [130, 279] on div at bounding box center [210, 161] width 420 height 322
click at [137, 290] on div at bounding box center [210, 161] width 420 height 322
drag, startPoint x: 295, startPoint y: 138, endPoint x: 240, endPoint y: 207, distance: 87.4
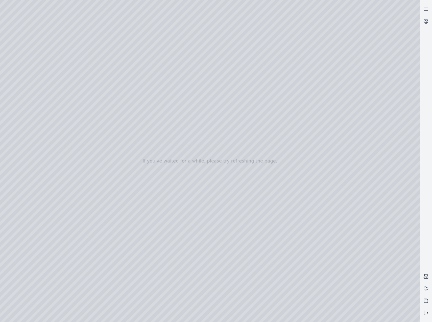
drag, startPoint x: 225, startPoint y: 231, endPoint x: 371, endPoint y: 97, distance: 198.1
drag, startPoint x: 364, startPoint y: 102, endPoint x: 223, endPoint y: 121, distance: 142.9
drag, startPoint x: 276, startPoint y: 174, endPoint x: 265, endPoint y: 171, distance: 11.4
drag, startPoint x: 241, startPoint y: 175, endPoint x: 208, endPoint y: 176, distance: 33.6
drag, startPoint x: 259, startPoint y: 153, endPoint x: 278, endPoint y: 185, distance: 36.4
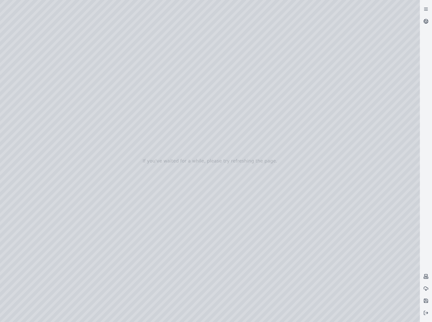
drag, startPoint x: 255, startPoint y: 134, endPoint x: 249, endPoint y: 122, distance: 13.3
drag, startPoint x: 249, startPoint y: 122, endPoint x: 291, endPoint y: 205, distance: 92.5
click at [27, 66] on div at bounding box center [210, 161] width 420 height 322
click at [30, 96] on div at bounding box center [210, 161] width 420 height 322
drag, startPoint x: 281, startPoint y: 173, endPoint x: 307, endPoint y: 171, distance: 25.7
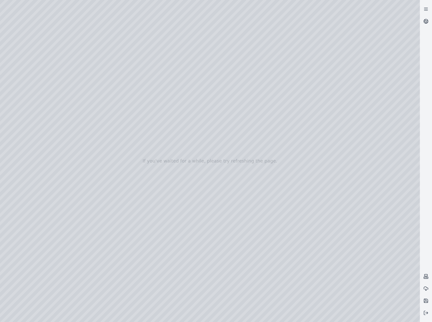
drag, startPoint x: 305, startPoint y: 160, endPoint x: 352, endPoint y: 166, distance: 47.2
drag, startPoint x: 359, startPoint y: 189, endPoint x: 303, endPoint y: 187, distance: 56.4
drag, startPoint x: 297, startPoint y: 231, endPoint x: 178, endPoint y: 150, distance: 143.9
drag, startPoint x: 331, startPoint y: 219, endPoint x: 279, endPoint y: 194, distance: 58.0
drag, startPoint x: 311, startPoint y: 252, endPoint x: 314, endPoint y: 228, distance: 24.2
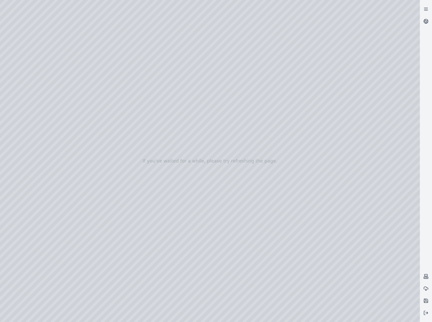
drag, startPoint x: 274, startPoint y: 243, endPoint x: 223, endPoint y: 197, distance: 68.4
drag, startPoint x: 296, startPoint y: 259, endPoint x: 279, endPoint y: 257, distance: 17.6
drag, startPoint x: 277, startPoint y: 254, endPoint x: 221, endPoint y: 220, distance: 64.6
click at [357, 315] on div at bounding box center [210, 161] width 420 height 322
click at [232, 250] on div at bounding box center [210, 161] width 420 height 322
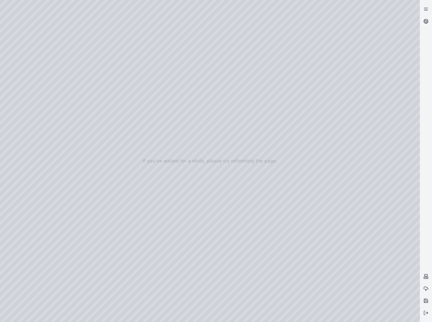
drag, startPoint x: 232, startPoint y: 250, endPoint x: 220, endPoint y: 262, distance: 17.2
click at [38, 126] on div at bounding box center [210, 161] width 420 height 322
click at [31, 192] on div at bounding box center [210, 161] width 420 height 322
click at [33, 102] on div at bounding box center [210, 161] width 420 height 322
click at [90, 233] on div at bounding box center [210, 161] width 420 height 322
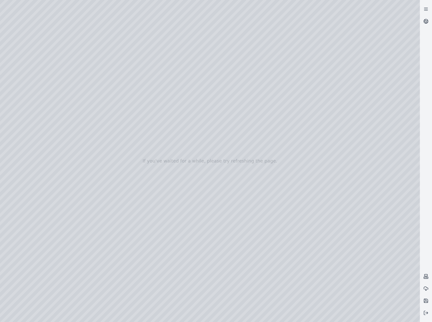
click at [135, 227] on div at bounding box center [210, 161] width 420 height 322
click at [135, 294] on div at bounding box center [210, 161] width 420 height 322
drag, startPoint x: 239, startPoint y: 212, endPoint x: 211, endPoint y: 218, distance: 29.0
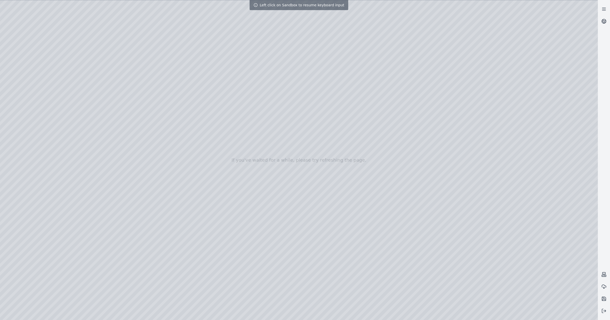
click at [288, 172] on div at bounding box center [299, 160] width 598 height 320
click at [60, 21] on div at bounding box center [299, 160] width 598 height 320
drag, startPoint x: 295, startPoint y: 184, endPoint x: 302, endPoint y: 187, distance: 7.6
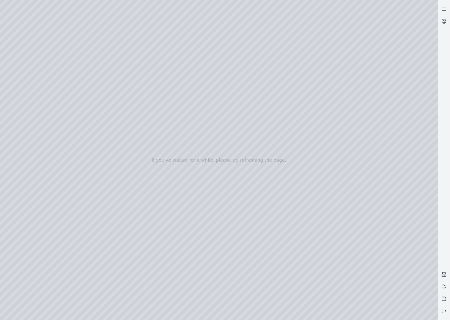
click at [435, 307] on div at bounding box center [219, 160] width 438 height 320
click at [440, 310] on button at bounding box center [444, 311] width 12 height 12
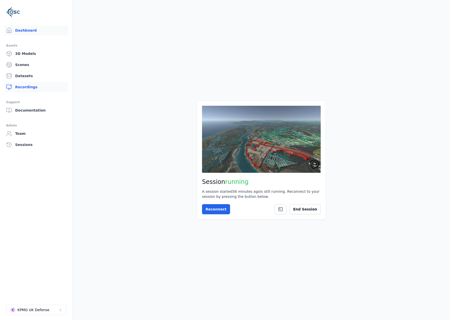
click at [35, 87] on link "Recordings" at bounding box center [36, 87] width 64 height 10
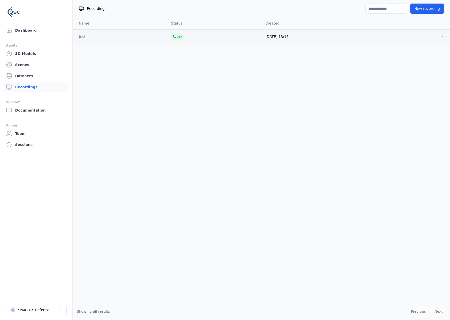
click at [94, 38] on td "test|" at bounding box center [120, 36] width 95 height 14
click at [444, 36] on html "Dashboard Assets 3D Models Scenes Datasets Recordings Support Documentation Adm…" at bounding box center [225, 160] width 450 height 320
click at [439, 49] on div "Open" at bounding box center [433, 48] width 30 height 8
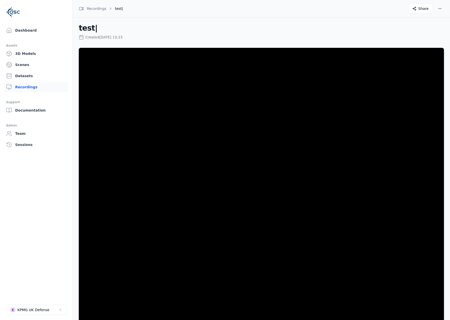
click at [83, 31] on h2 "test|" at bounding box center [262, 28] width 366 height 9
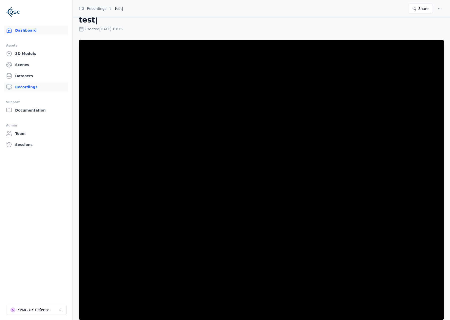
click at [26, 31] on link "Dashboard" at bounding box center [36, 30] width 64 height 10
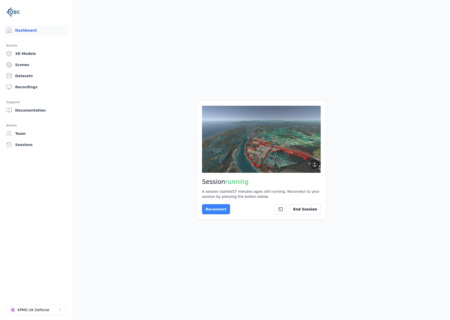
click at [217, 214] on button "Reconnect" at bounding box center [216, 209] width 28 height 10
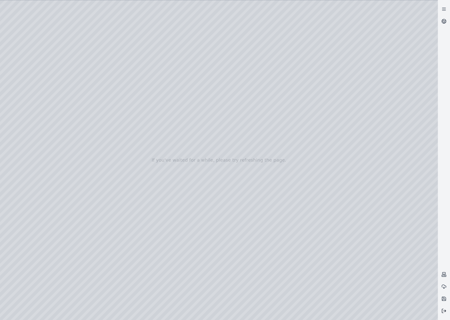
click at [447, 312] on icon at bounding box center [444, 310] width 5 height 5
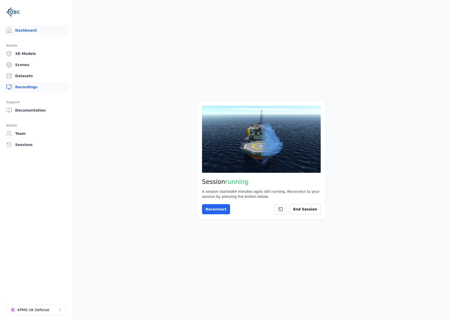
click at [33, 87] on link "Recordings" at bounding box center [36, 87] width 64 height 10
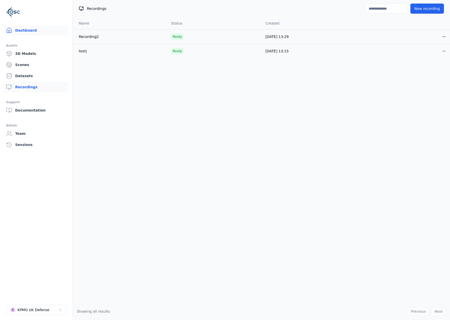
click at [35, 33] on link "Dashboard" at bounding box center [36, 30] width 64 height 10
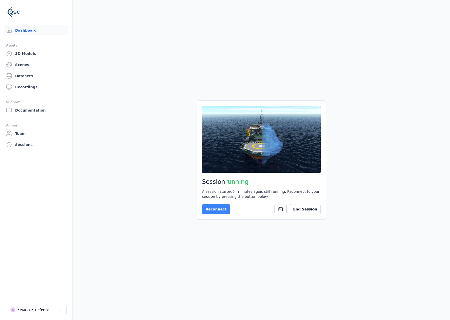
click at [217, 210] on button "Reconnect" at bounding box center [216, 209] width 28 height 10
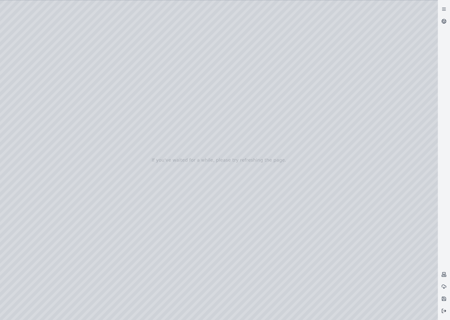
click at [444, 309] on icon at bounding box center [444, 310] width 5 height 5
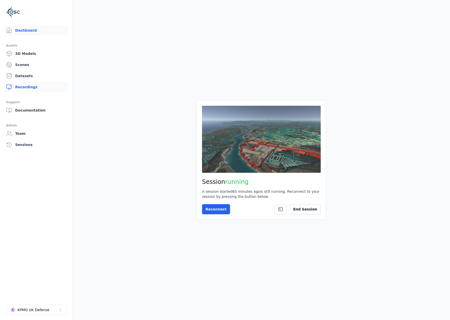
click at [24, 83] on link "Recordings" at bounding box center [36, 87] width 64 height 10
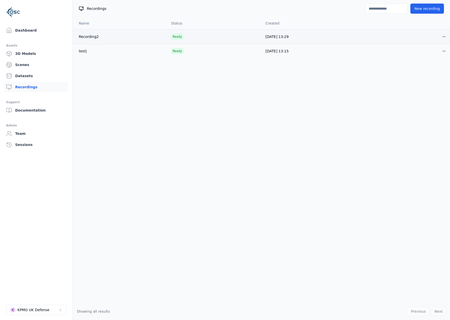
click at [168, 33] on td "Ready" at bounding box center [214, 36] width 95 height 14
click at [87, 35] on link "Recording2" at bounding box center [89, 37] width 20 height 4
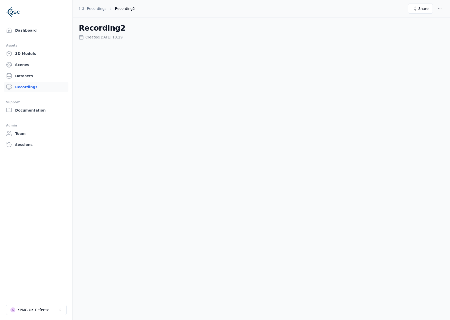
click at [105, 32] on h2 "Recording2" at bounding box center [262, 28] width 366 height 9
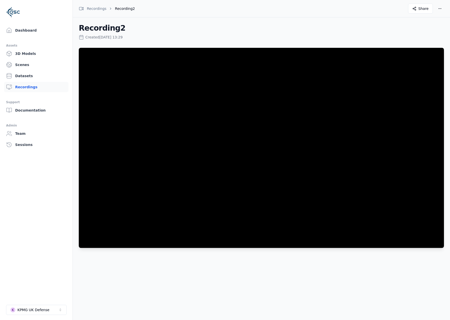
click at [25, 29] on link "Dashboard" at bounding box center [36, 30] width 64 height 10
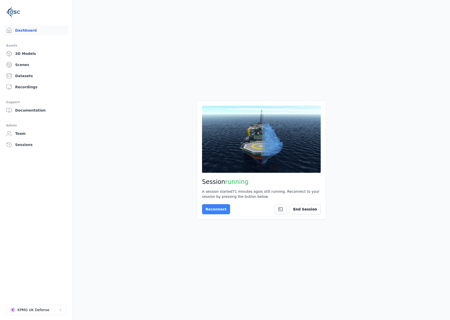
click at [218, 208] on button "Reconnect" at bounding box center [216, 209] width 28 height 10
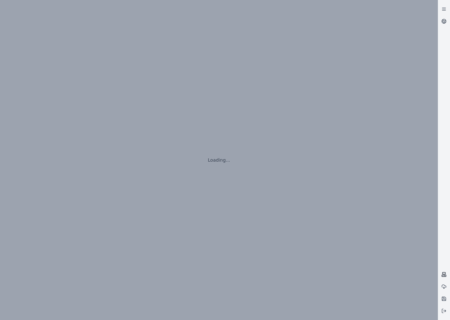
click at [444, 273] on icon at bounding box center [444, 274] width 5 height 5
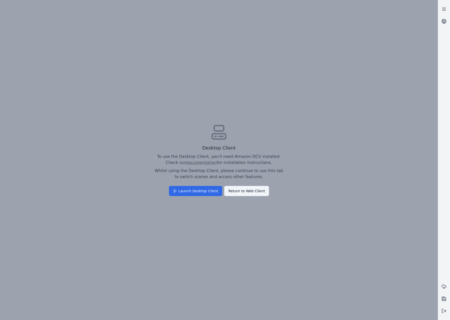
click at [207, 189] on button "Launch Desktop Client" at bounding box center [196, 191] width 54 height 10
click at [283, 225] on div "Desktop Client To use the Desktop Client, you'll need Amazon DCV installed. Che…" at bounding box center [219, 160] width 438 height 320
click at [201, 192] on button "Launch Desktop Client" at bounding box center [196, 191] width 54 height 10
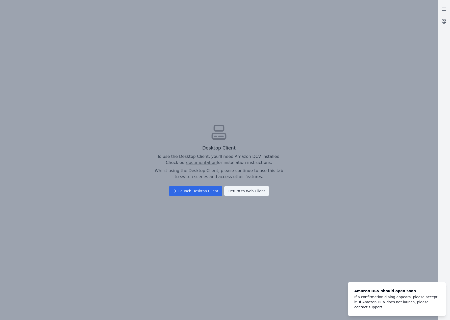
click at [188, 189] on button "Launch Desktop Client" at bounding box center [196, 191] width 54 height 10
click at [352, 163] on div "Desktop Client To use the Desktop Client, you'll need Amazon DCV installed. Che…" at bounding box center [219, 160] width 438 height 320
drag, startPoint x: 245, startPoint y: 191, endPoint x: 250, endPoint y: 189, distance: 5.5
click at [245, 190] on button "Return to Web Client" at bounding box center [246, 191] width 45 height 10
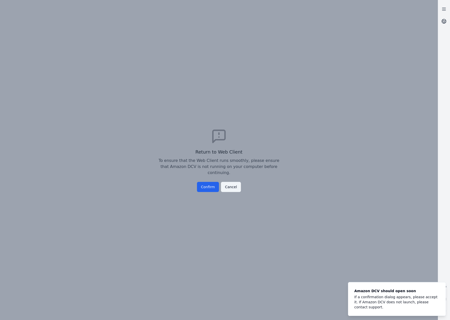
click at [202, 177] on div "Return to Web Client To ensure that the Web Client runs smoothly, please ensure…" at bounding box center [218, 160] width 129 height 64
drag, startPoint x: 208, startPoint y: 185, endPoint x: 212, endPoint y: 184, distance: 4.2
click at [210, 185] on button "Confirm" at bounding box center [208, 187] width 22 height 10
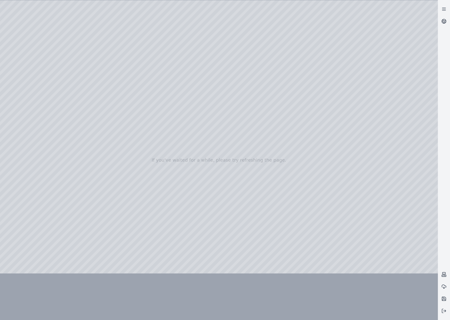
click at [331, 174] on div at bounding box center [219, 160] width 438 height 320
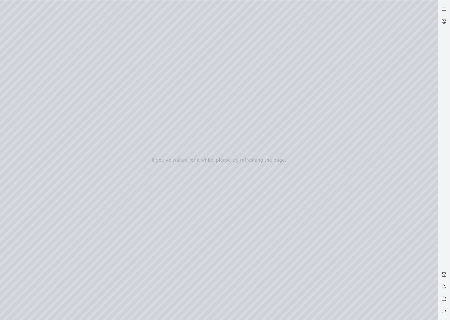
drag, startPoint x: 357, startPoint y: 261, endPoint x: 316, endPoint y: 245, distance: 43.9
click at [443, 275] on rect at bounding box center [444, 276] width 4 height 2
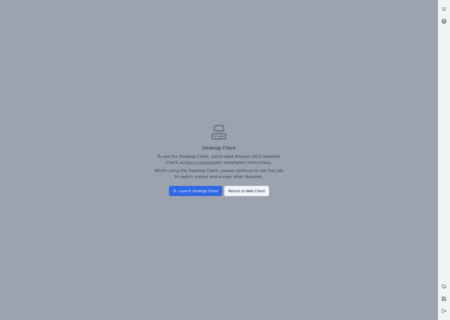
click at [203, 192] on button "Launch Desktop Client" at bounding box center [196, 191] width 54 height 10
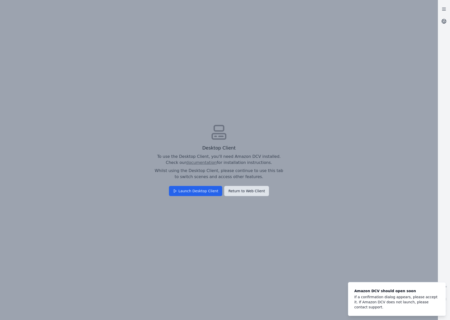
click at [247, 190] on button "Return to Web Client" at bounding box center [246, 191] width 45 height 10
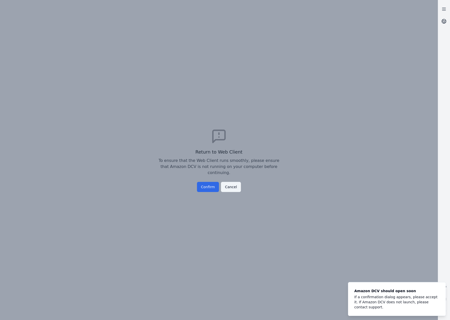
click at [201, 182] on button "Confirm" at bounding box center [208, 187] width 22 height 10
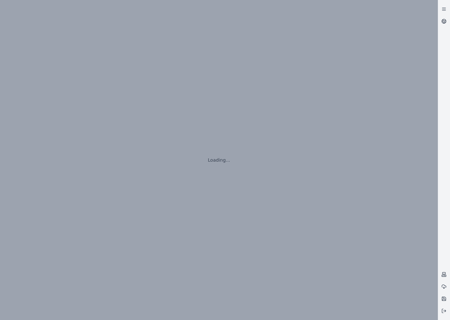
click at [210, 184] on div "Loading..." at bounding box center [219, 160] width 438 height 320
click at [445, 297] on icon at bounding box center [444, 298] width 5 height 5
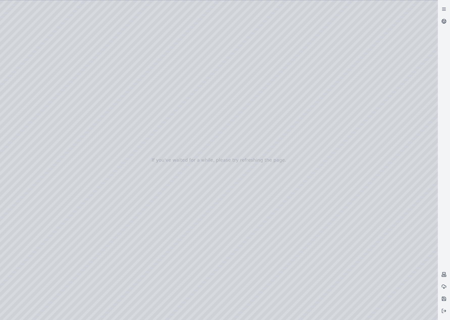
click at [438, 312] on div at bounding box center [219, 160] width 438 height 320
click at [447, 312] on icon at bounding box center [444, 310] width 5 height 5
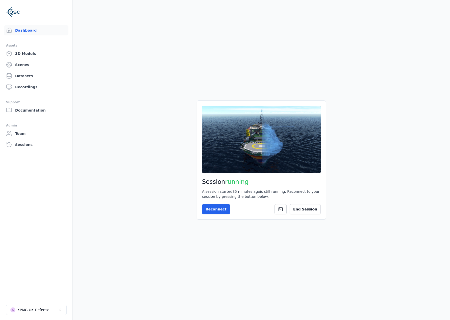
click at [316, 214] on div "Session running A session started 85 minutes ago is still running. Reconnect to…" at bounding box center [261, 159] width 129 height 119
click at [315, 211] on button "End Session" at bounding box center [305, 209] width 31 height 10
click at [206, 207] on icon at bounding box center [207, 209] width 5 height 5
click at [214, 204] on button "Connect" at bounding box center [213, 209] width 23 height 10
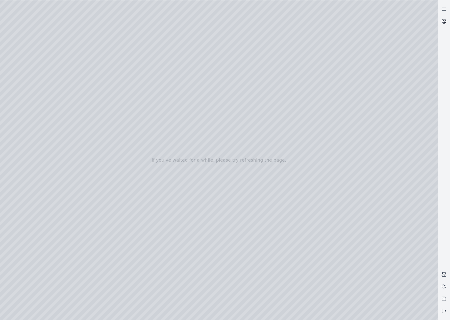
click at [446, 22] on icon at bounding box center [445, 22] width 1 height 1
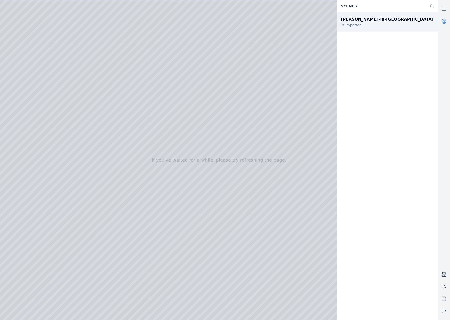
click at [388, 22] on div "Barrow-in-Furness Imported" at bounding box center [387, 21] width 101 height 19
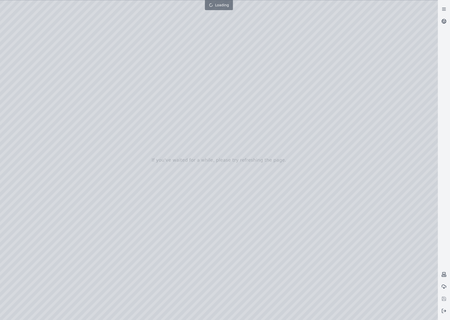
drag, startPoint x: 253, startPoint y: 210, endPoint x: 253, endPoint y: 214, distance: 3.8
drag, startPoint x: 240, startPoint y: 190, endPoint x: 240, endPoint y: 196, distance: 6.8
drag, startPoint x: 241, startPoint y: 138, endPoint x: 242, endPoint y: 242, distance: 104.2
drag, startPoint x: 286, startPoint y: 130, endPoint x: 286, endPoint y: 135, distance: 5.1
click at [446, 19] on icon at bounding box center [444, 21] width 5 height 5
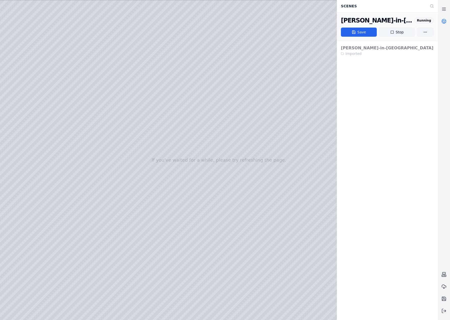
drag, startPoint x: 152, startPoint y: 210, endPoint x: 146, endPoint y: 193, distance: 17.9
drag, startPoint x: 155, startPoint y: 237, endPoint x: 118, endPoint y: 190, distance: 59.3
click at [7, 94] on div at bounding box center [219, 160] width 438 height 320
click at [20, 107] on div at bounding box center [219, 160] width 438 height 320
drag, startPoint x: 218, startPoint y: 234, endPoint x: 330, endPoint y: 237, distance: 111.5
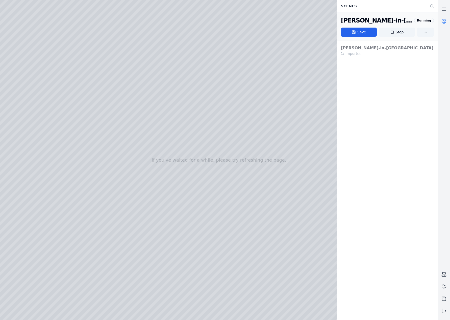
drag, startPoint x: 209, startPoint y: 197, endPoint x: 309, endPoint y: 247, distance: 111.2
click at [65, 21] on div at bounding box center [219, 160] width 438 height 320
click at [109, 81] on div at bounding box center [219, 160] width 438 height 320
click at [4, 24] on div at bounding box center [219, 160] width 438 height 320
click at [70, 8] on div at bounding box center [219, 160] width 438 height 320
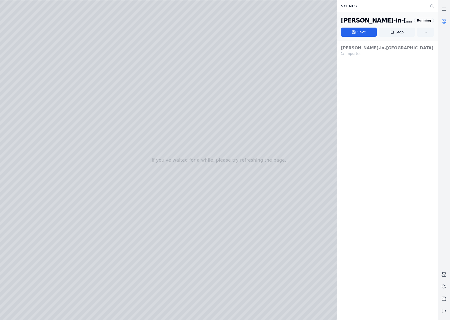
drag, startPoint x: 67, startPoint y: 6, endPoint x: 48, endPoint y: 4, distance: 19.3
click at [48, 4] on div at bounding box center [219, 160] width 438 height 320
drag, startPoint x: 240, startPoint y: 183, endPoint x: 234, endPoint y: 183, distance: 5.6
drag, startPoint x: 235, startPoint y: 183, endPoint x: 154, endPoint y: 162, distance: 84.2
click at [448, 8] on link at bounding box center [444, 9] width 12 height 12
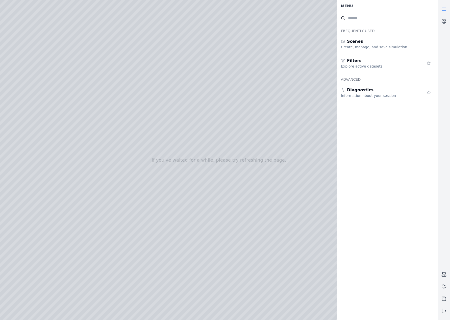
click at [448, 9] on link at bounding box center [444, 9] width 12 height 12
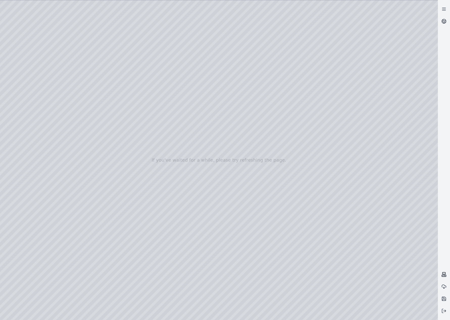
click at [442, 273] on icon at bounding box center [444, 274] width 5 height 5
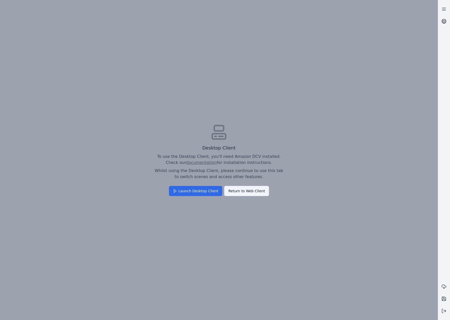
click at [194, 193] on button "Launch Desktop Client" at bounding box center [196, 191] width 54 height 10
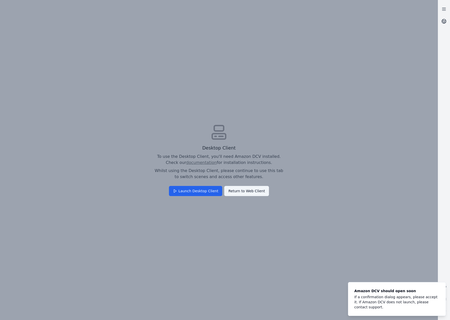
click at [301, 9] on div "Desktop Client To use the Desktop Client, you'll need Amazon DCV installed. Che…" at bounding box center [219, 160] width 438 height 320
click at [444, 280] on ol "Amazon DCV should open soon If a confirmation dialog appears, please accept it.…" at bounding box center [397, 299] width 106 height 42
click at [443, 288] on button "Notifications (F8)" at bounding box center [441, 287] width 6 height 6
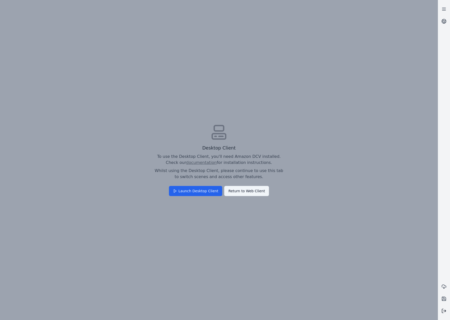
click at [442, 310] on icon at bounding box center [444, 310] width 5 height 5
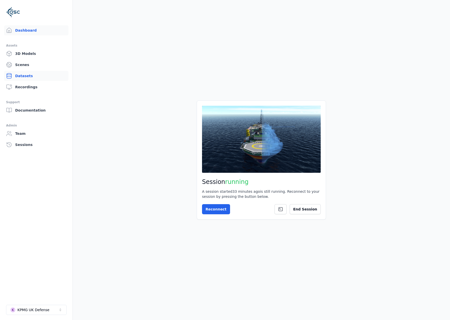
click at [30, 71] on link "Datasets" at bounding box center [36, 76] width 64 height 10
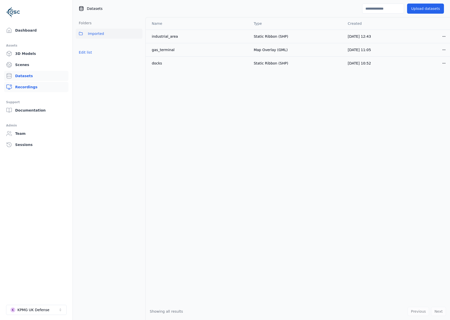
click at [31, 87] on link "Recordings" at bounding box center [36, 87] width 64 height 10
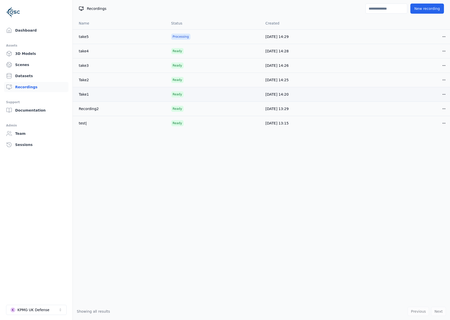
click at [444, 93] on html "Dashboard Assets 3D Models Scenes Datasets Recordings Support Documentation Adm…" at bounding box center [225, 160] width 450 height 320
click at [432, 114] on div "Share" at bounding box center [433, 114] width 30 height 8
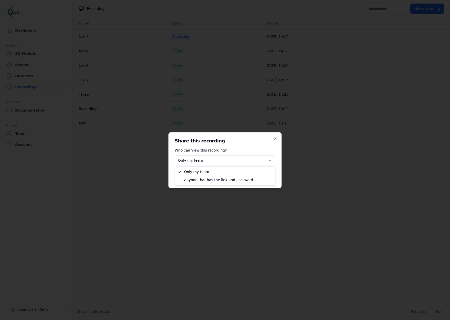
click at [268, 158] on body "**********" at bounding box center [225, 160] width 450 height 320
click at [274, 158] on body "**********" at bounding box center [225, 160] width 450 height 320
click at [276, 140] on icon "button" at bounding box center [276, 139] width 4 height 4
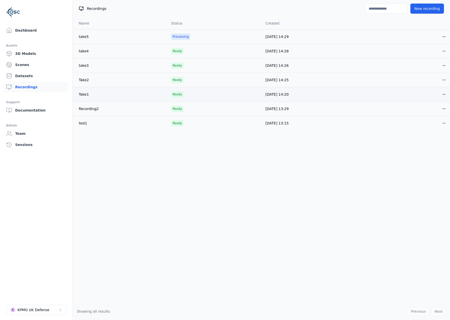
click at [95, 95] on td "Take1" at bounding box center [120, 94] width 95 height 14
click at [78, 94] on td "Take1" at bounding box center [120, 94] width 95 height 14
click at [81, 95] on link "Take1" at bounding box center [84, 94] width 10 height 4
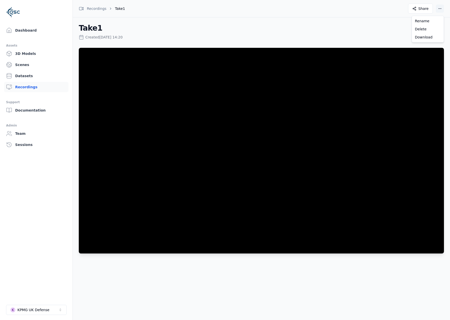
click at [442, 7] on html "Dashboard Assets 3D Models Scenes Datasets Recordings Support Documentation Adm…" at bounding box center [225, 160] width 450 height 320
click at [425, 38] on div "Download" at bounding box center [428, 37] width 30 height 8
click at [95, 10] on div "Recordings" at bounding box center [93, 8] width 28 height 5
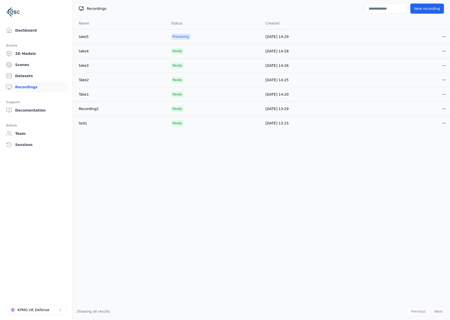
click at [82, 79] on link "Take2" at bounding box center [84, 80] width 10 height 4
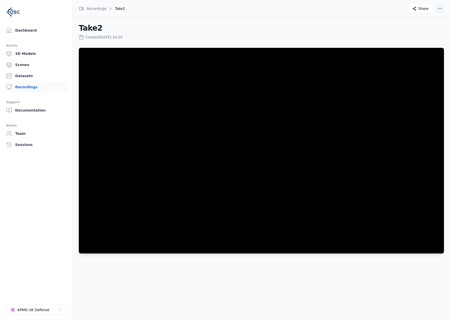
click at [440, 9] on html "Dashboard Assets 3D Models Scenes Datasets Recordings Support Documentation Adm…" at bounding box center [225, 160] width 450 height 320
click at [425, 36] on div "Download" at bounding box center [428, 37] width 30 height 8
click at [97, 8] on div "Recordings" at bounding box center [93, 8] width 28 height 5
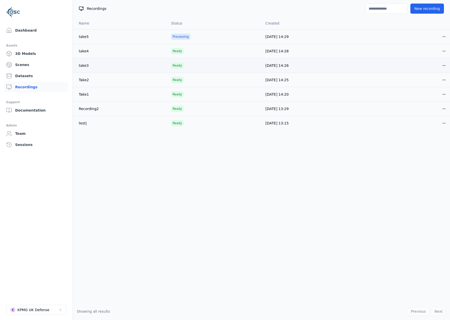
click at [81, 66] on link "take3" at bounding box center [84, 65] width 10 height 4
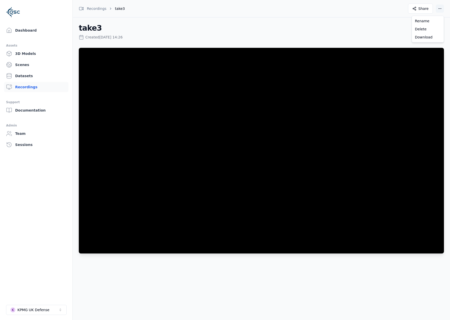
click at [440, 8] on html "Dashboard Assets 3D Models Scenes Datasets Recordings Support Documentation Adm…" at bounding box center [225, 160] width 450 height 320
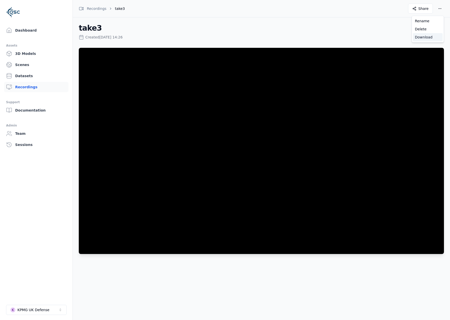
click at [418, 37] on div "Download" at bounding box center [428, 37] width 30 height 8
click at [98, 9] on div "Recordings" at bounding box center [93, 8] width 28 height 5
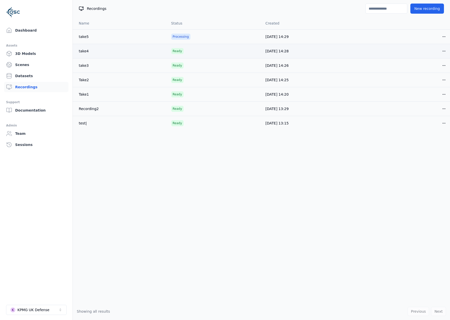
click at [85, 47] on td "take4" at bounding box center [120, 51] width 95 height 14
click at [84, 53] on link "take4" at bounding box center [84, 51] width 10 height 4
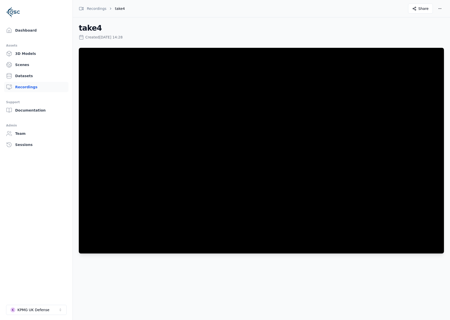
click at [445, 8] on div "Recordings take4 Share Open menu" at bounding box center [262, 8] width 378 height 17
click at [442, 8] on html "Dashboard Assets 3D Models Scenes Datasets Recordings Support Documentation Adm…" at bounding box center [225, 160] width 450 height 320
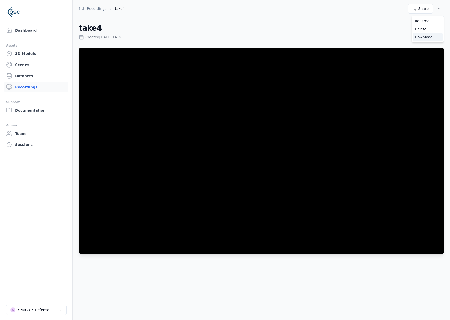
click at [422, 36] on div "Download" at bounding box center [428, 37] width 30 height 8
click at [96, 9] on div "Recordings" at bounding box center [93, 8] width 28 height 5
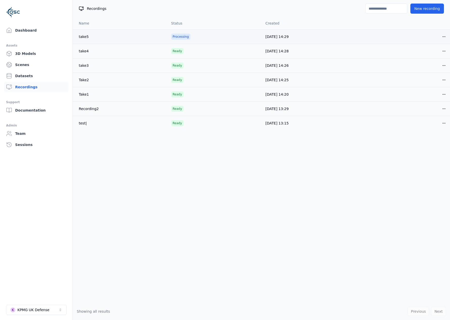
click at [82, 38] on link "take5" at bounding box center [84, 37] width 10 height 4
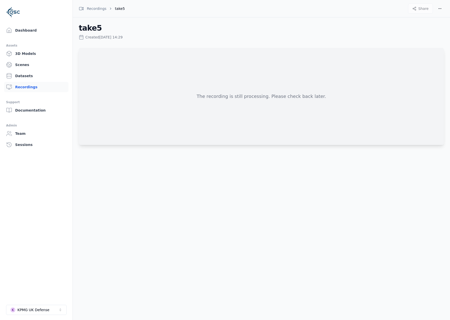
click at [105, 7] on ol "Recordings take5" at bounding box center [102, 8] width 58 height 17
click at [101, 9] on div "Recordings" at bounding box center [93, 8] width 28 height 5
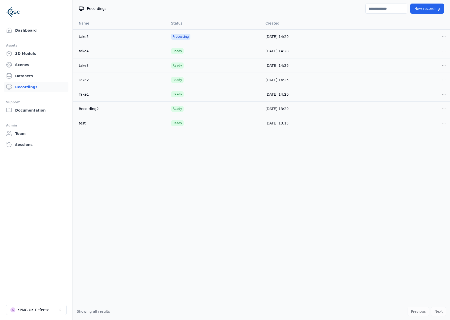
click at [84, 37] on link "take5" at bounding box center [84, 37] width 10 height 4
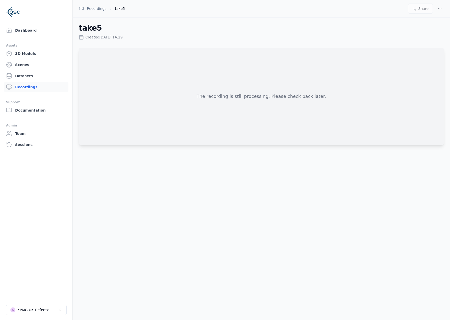
click at [95, 4] on ol "Recordings take5" at bounding box center [102, 8] width 58 height 17
click at [95, 5] on ol "Recordings take5" at bounding box center [102, 8] width 58 height 17
drag, startPoint x: 95, startPoint y: 5, endPoint x: 99, endPoint y: 7, distance: 4.5
click at [99, 7] on div "Recordings" at bounding box center [93, 8] width 28 height 5
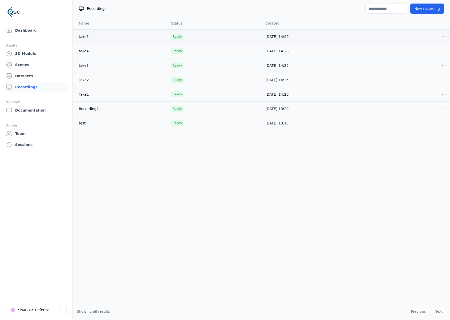
click at [79, 33] on td "take5" at bounding box center [120, 36] width 95 height 14
click at [80, 35] on link "take5" at bounding box center [84, 37] width 10 height 4
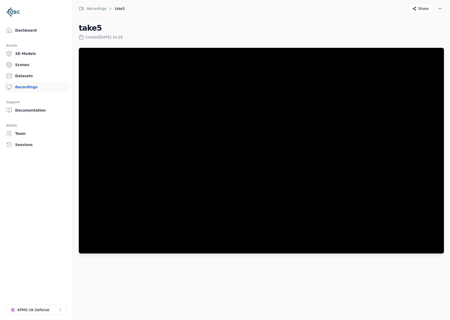
click at [445, 7] on div "Recordings take5 Share Open menu" at bounding box center [262, 8] width 378 height 17
click at [439, 8] on html "Dashboard Assets 3D Models Scenes Datasets Recordings Support Documentation Adm…" at bounding box center [225, 160] width 450 height 320
click at [425, 37] on div "Download" at bounding box center [428, 37] width 30 height 8
